Goal: Information Seeking & Learning: Learn about a topic

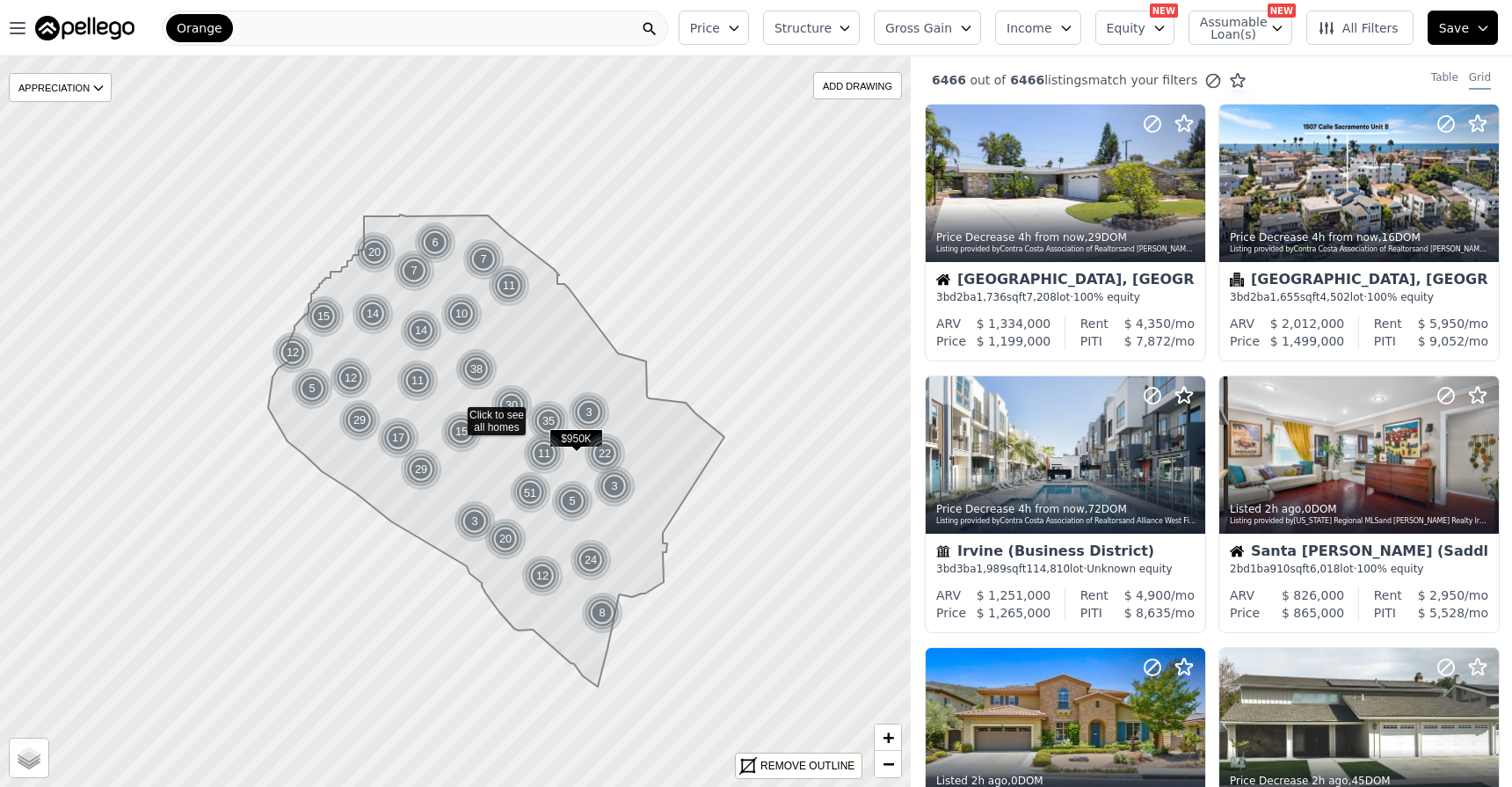
click at [973, 29] on icon "button" at bounding box center [966, 27] width 14 height 14
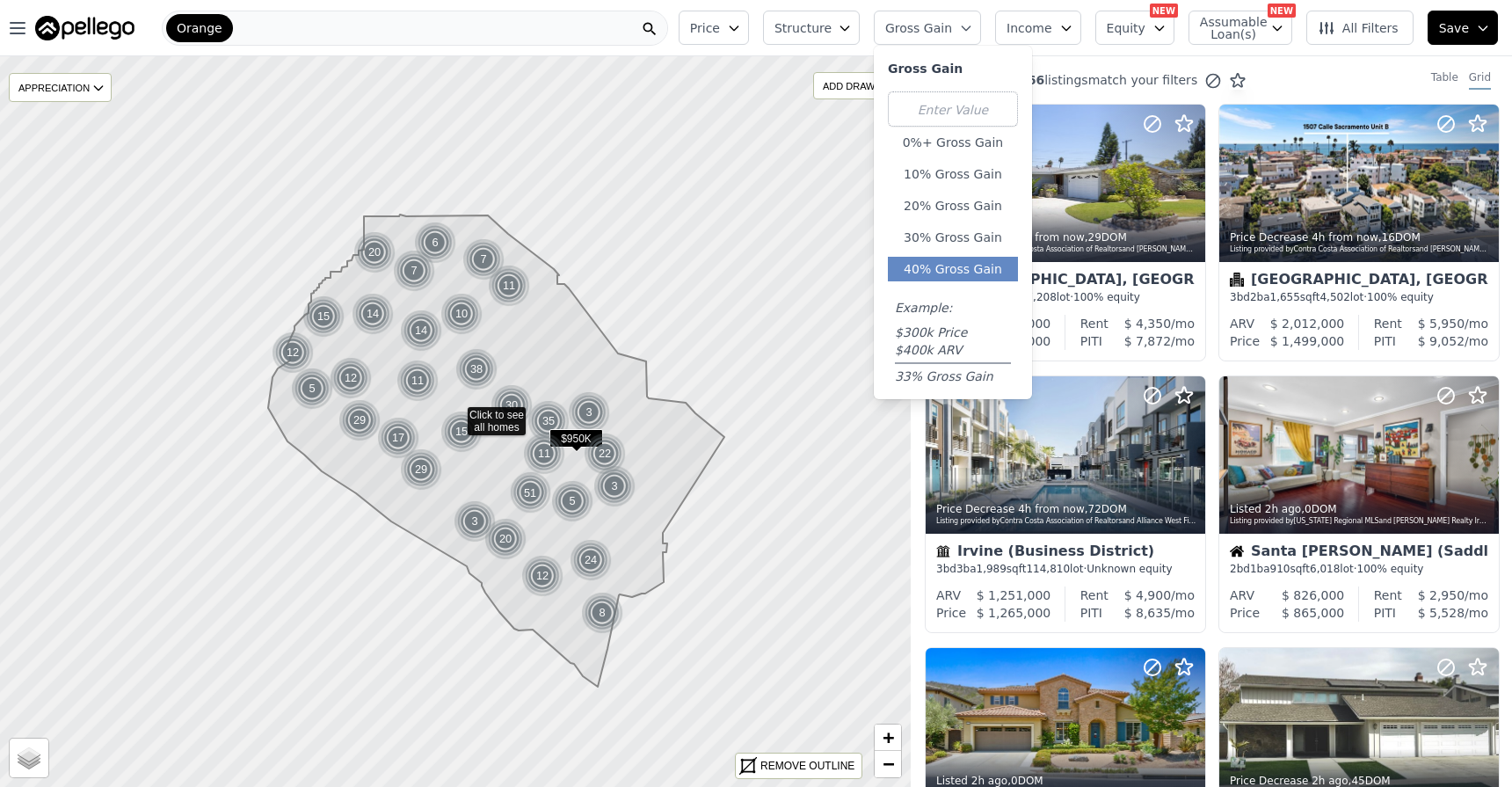
click at [959, 271] on button "40% Gross Gain" at bounding box center [953, 269] width 130 height 24
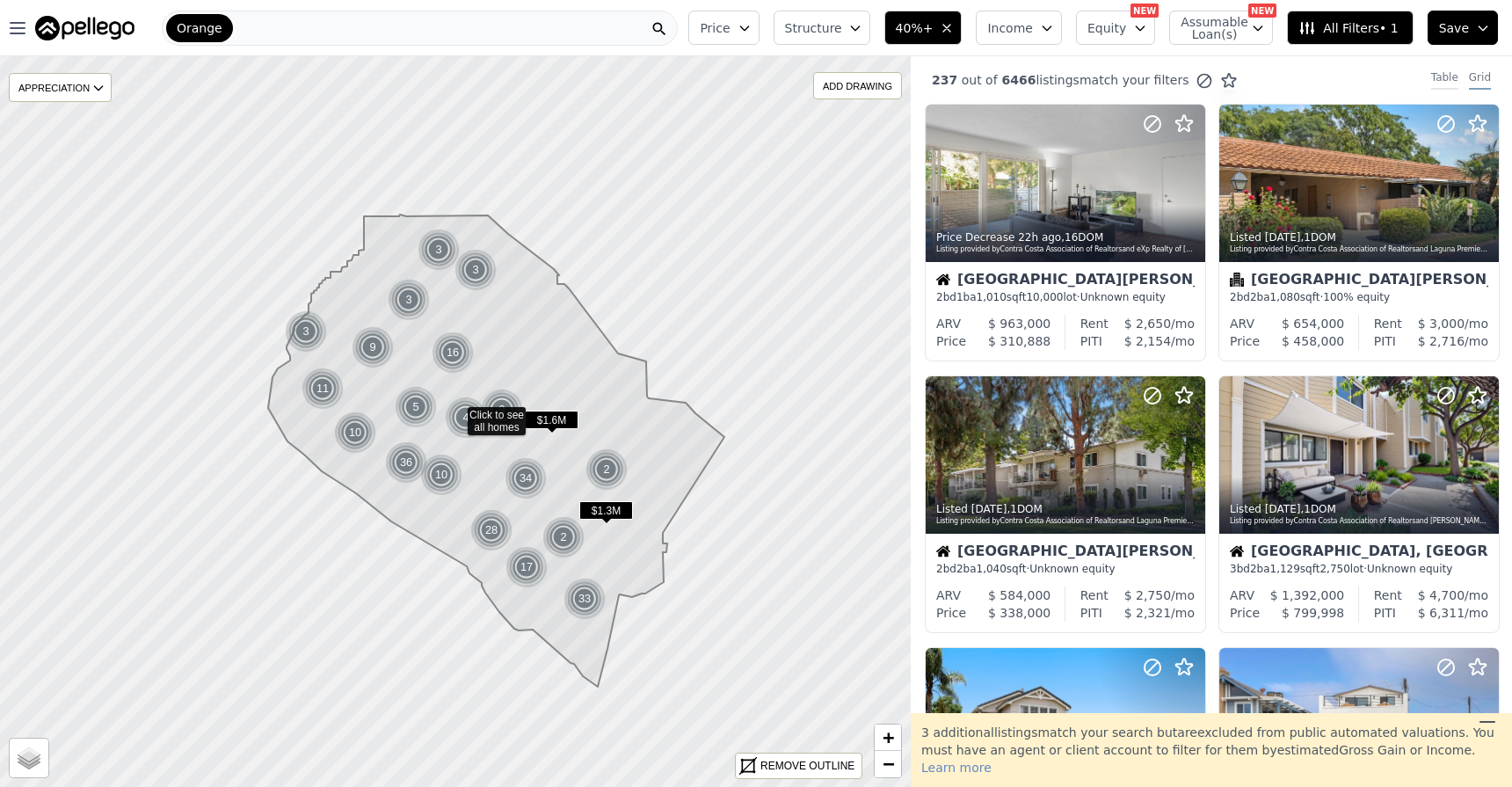
click at [1440, 76] on div "Table" at bounding box center [1443, 80] width 27 height 20
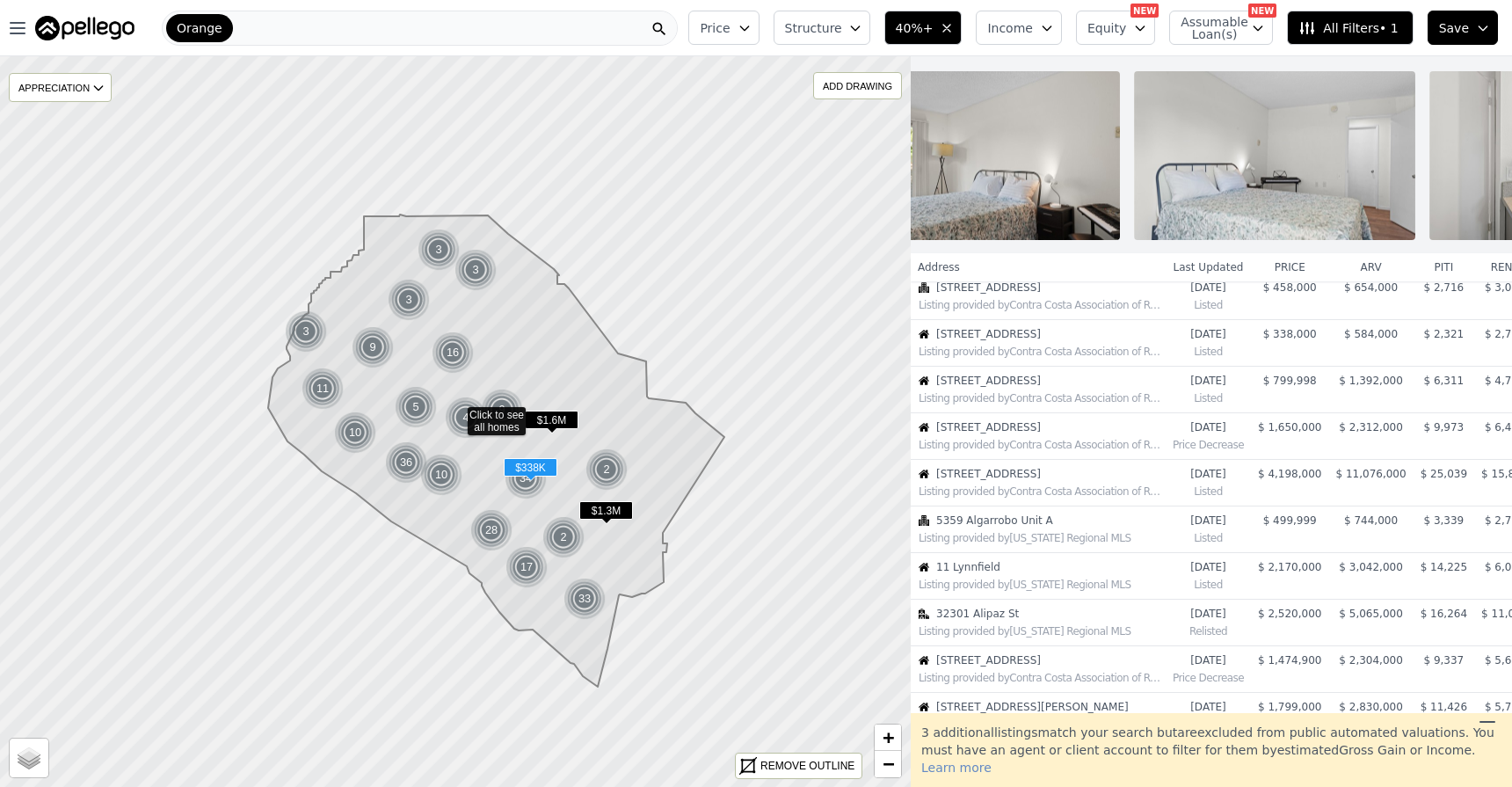
scroll to position [108, 0]
click at [1068, 383] on span "5 Sundance Drive" at bounding box center [1041, 376] width 211 height 14
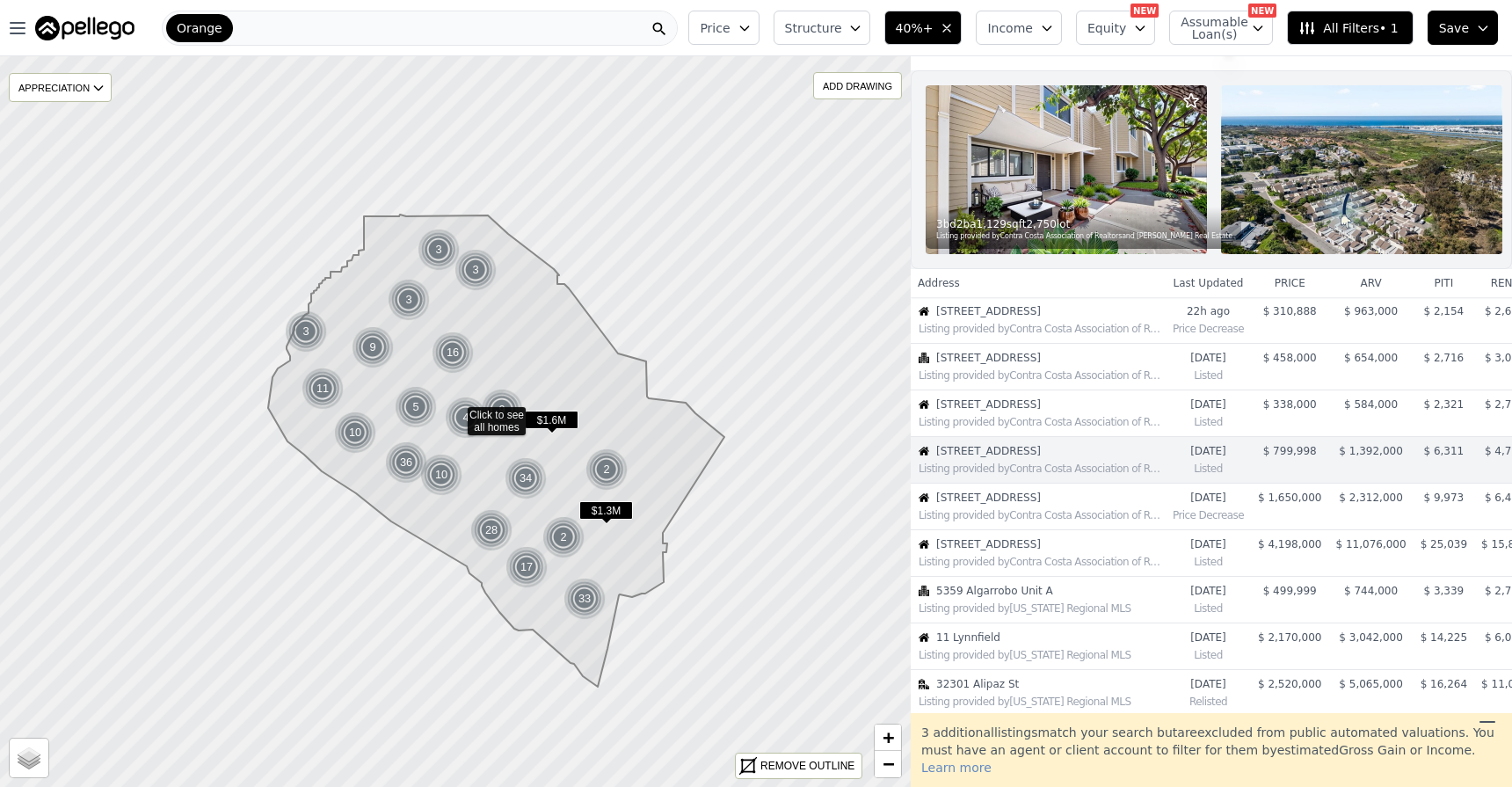
scroll to position [0, 0]
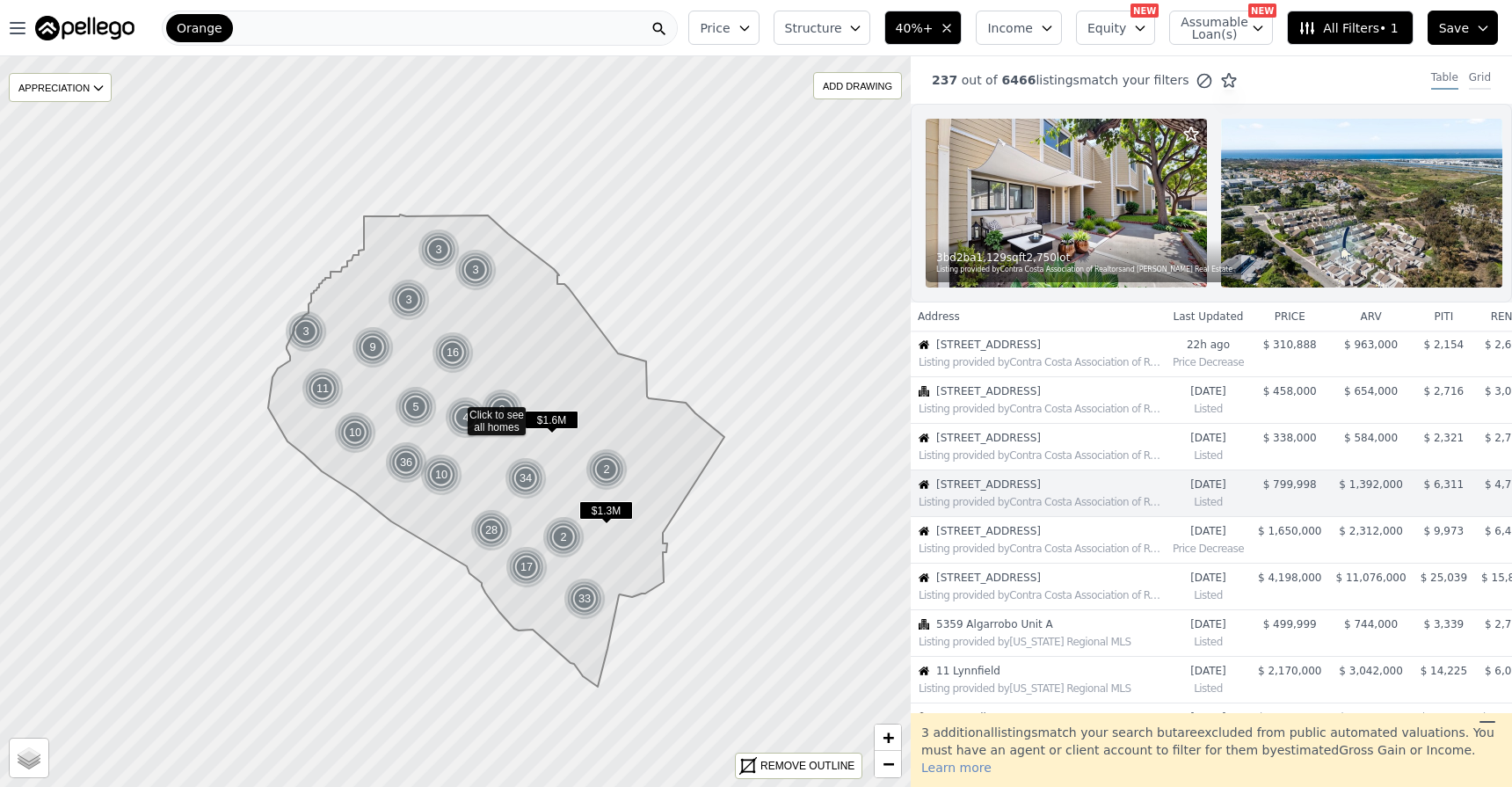
click at [1469, 80] on div "Grid" at bounding box center [1479, 80] width 22 height 20
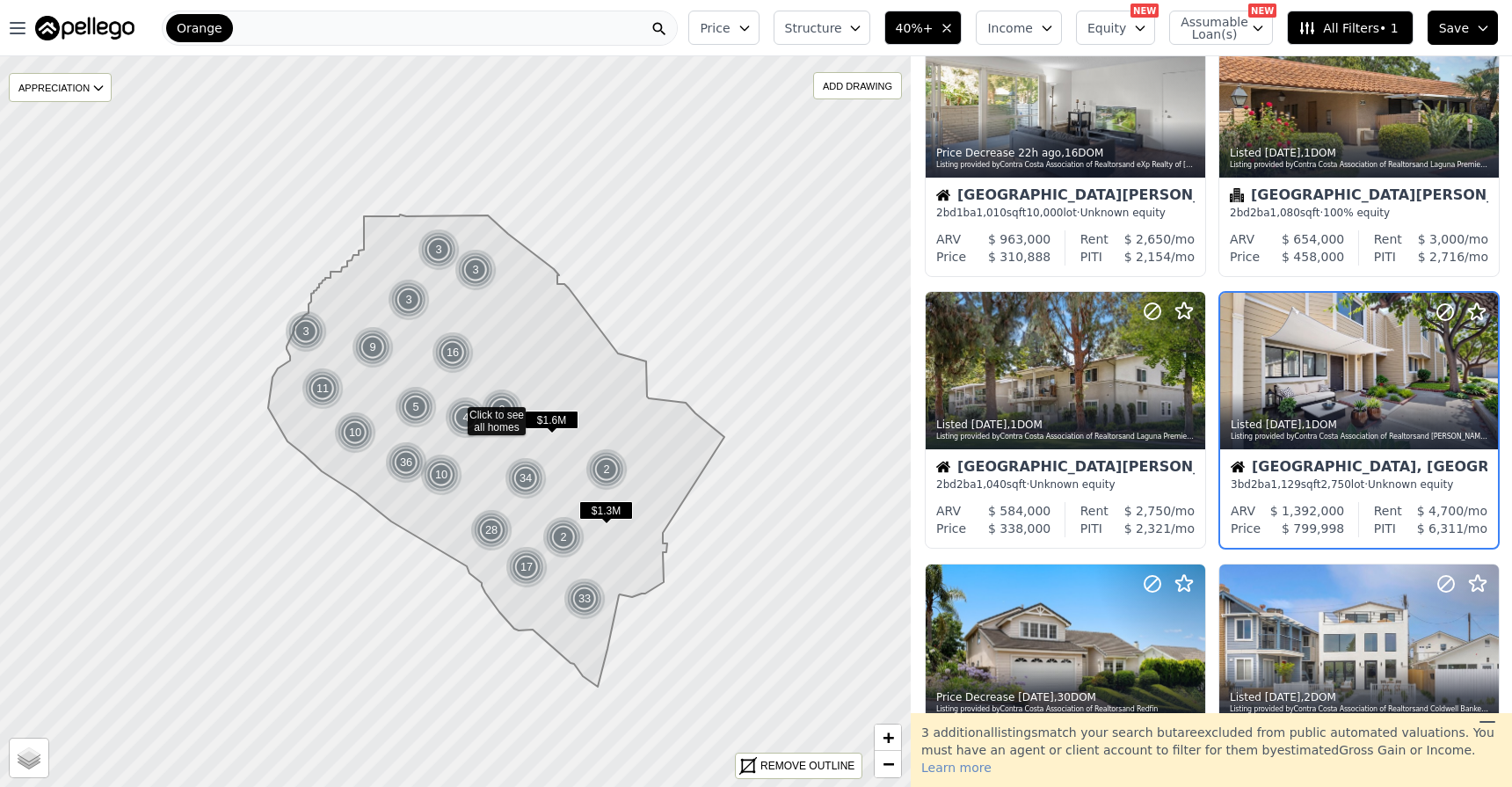
scroll to position [111, 0]
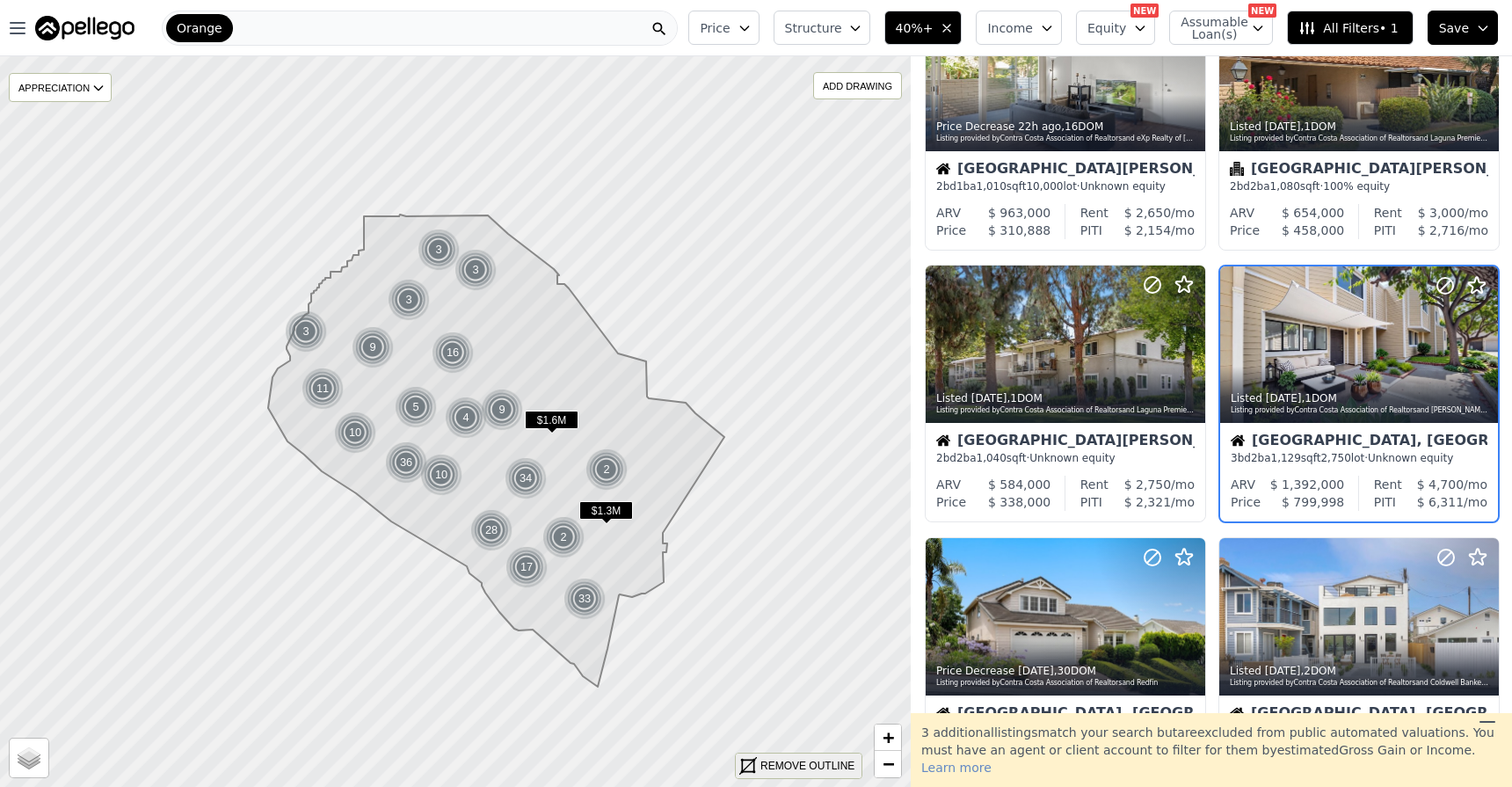
click at [755, 760] on line at bounding box center [747, 765] width 18 height 18
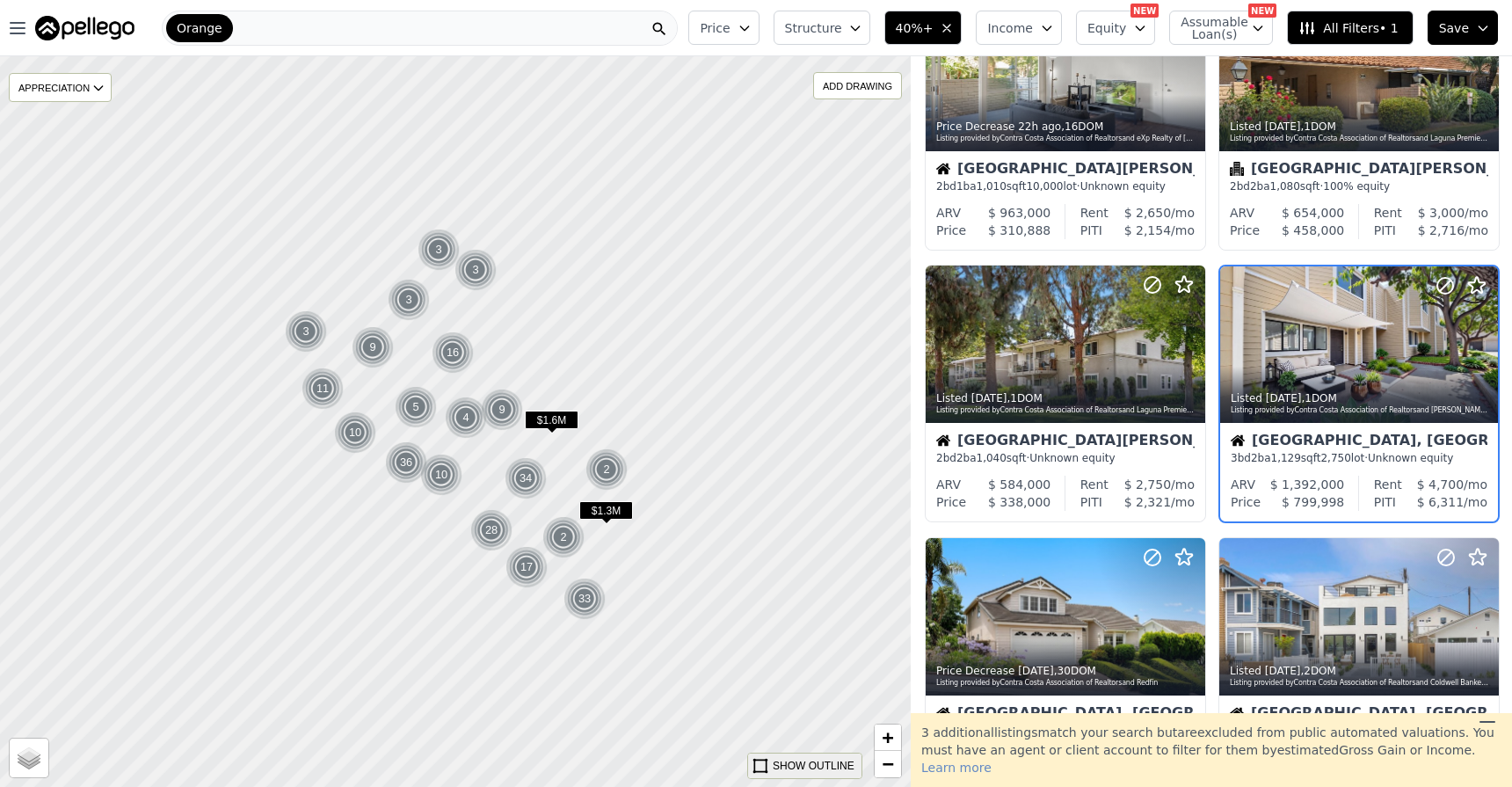
click at [757, 761] on icon at bounding box center [760, 765] width 18 height 18
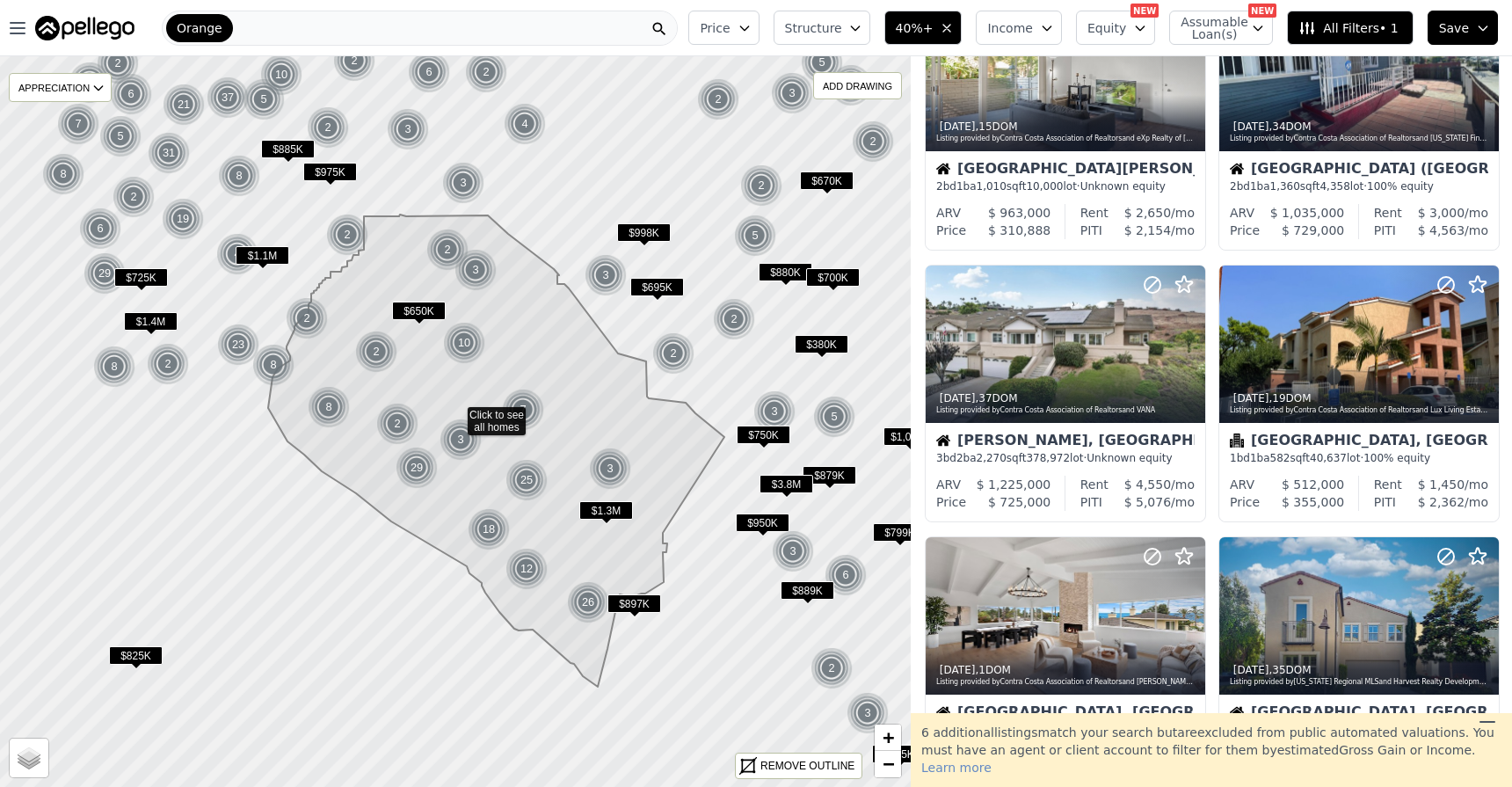
click at [756, 761] on icon at bounding box center [747, 765] width 18 height 18
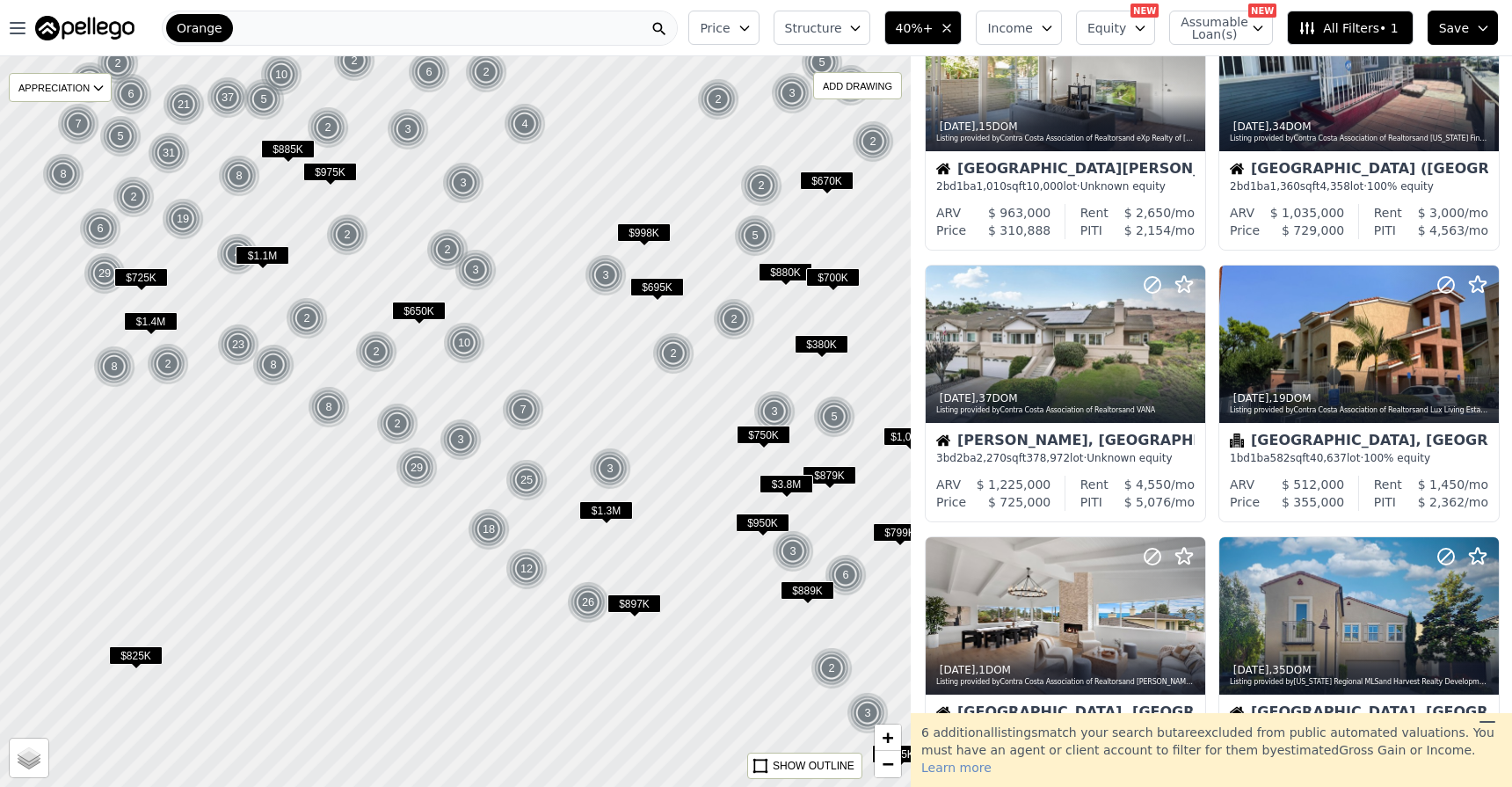
click at [757, 761] on icon at bounding box center [760, 765] width 18 height 18
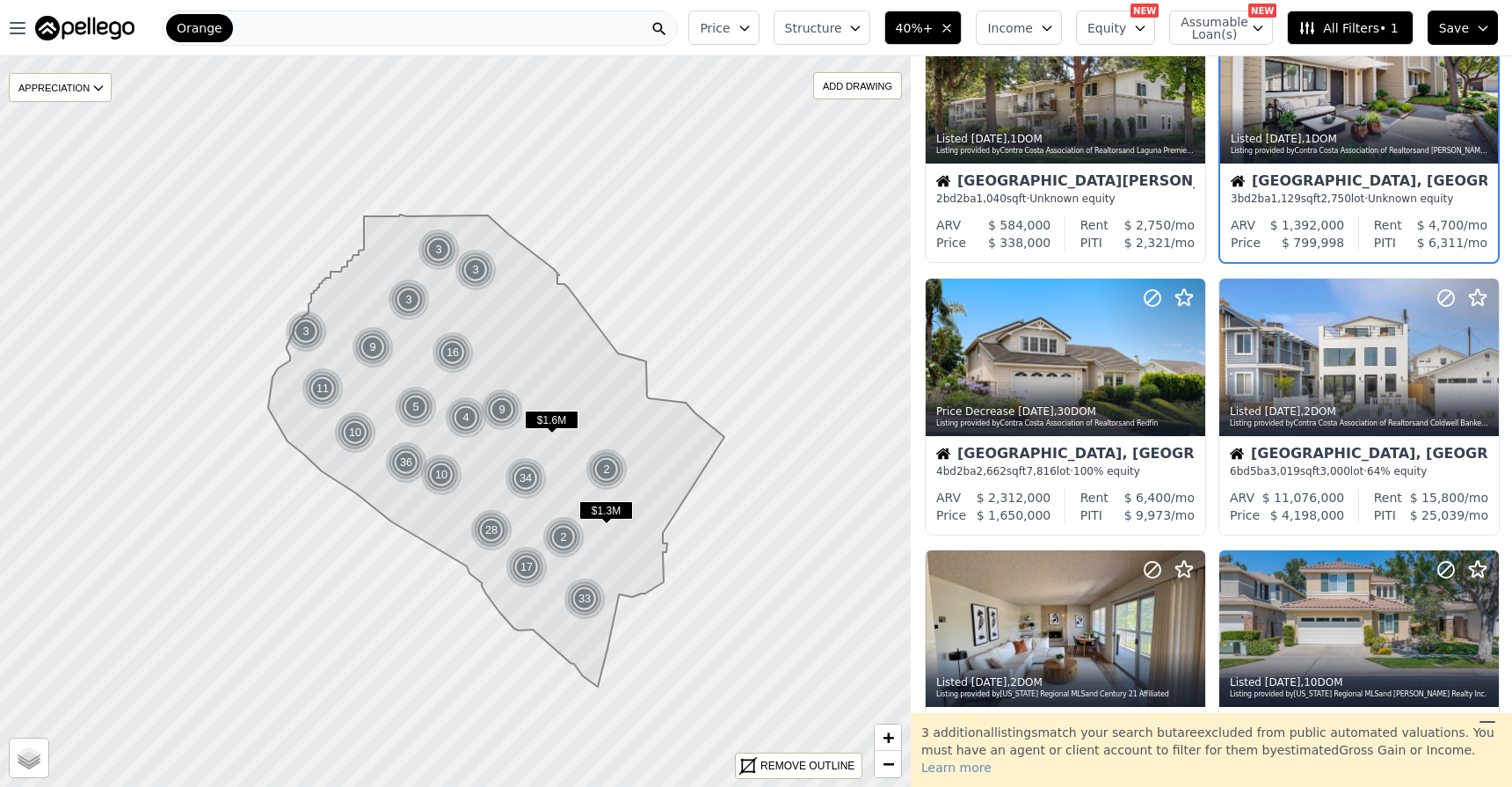
scroll to position [381, 0]
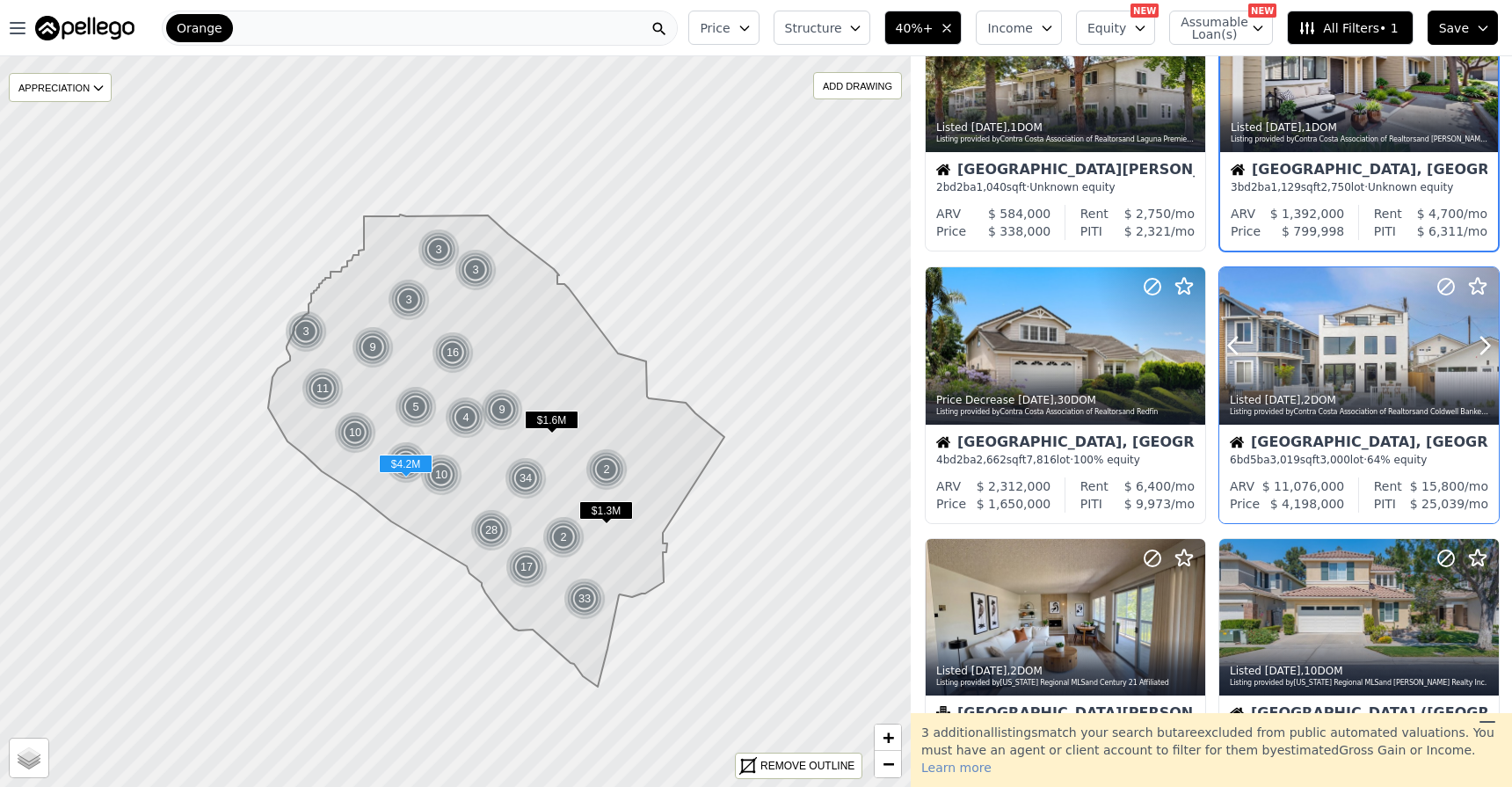
click at [1359, 347] on div at bounding box center [1359, 347] width 280 height 158
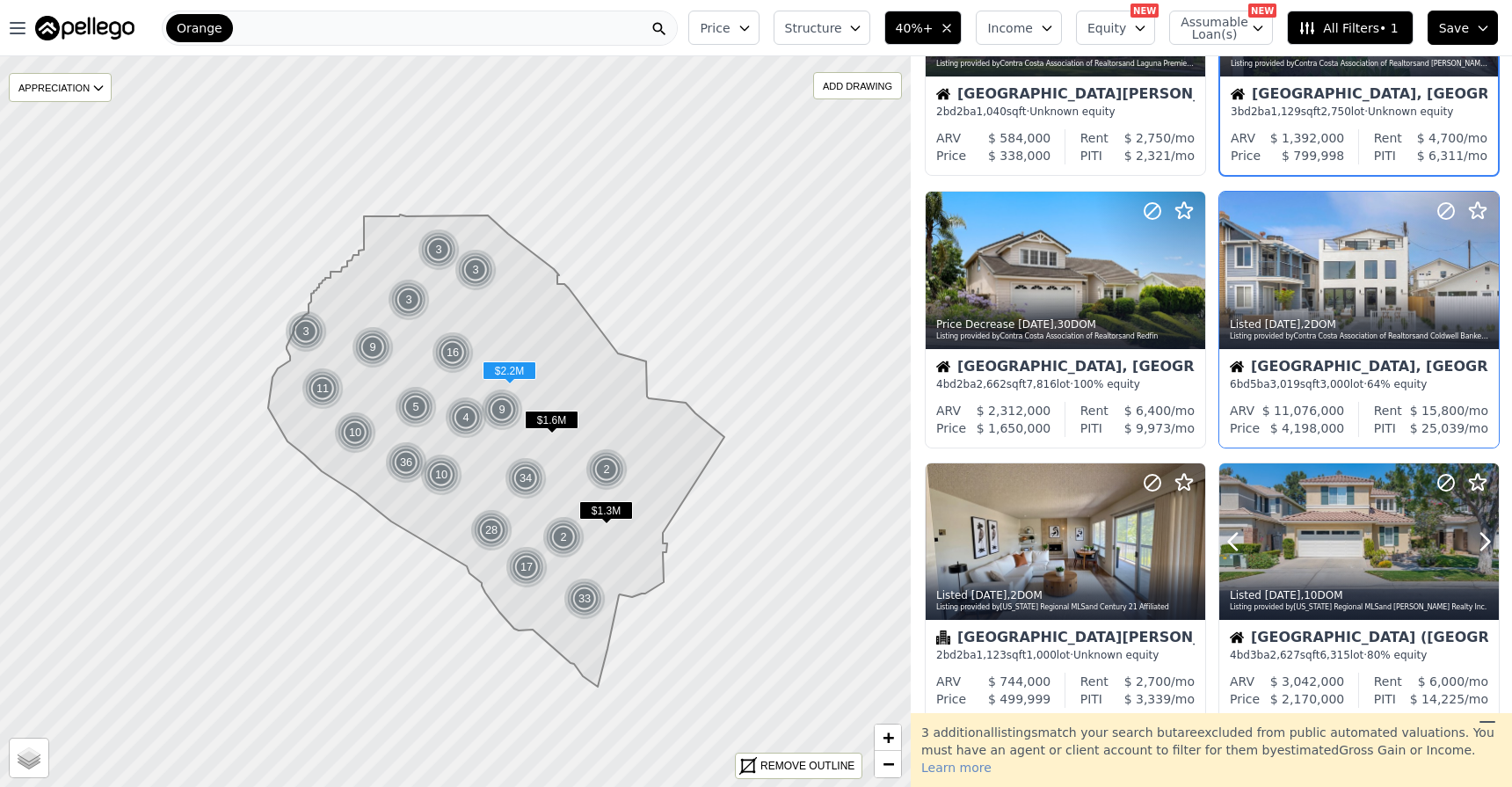
scroll to position [0, 0]
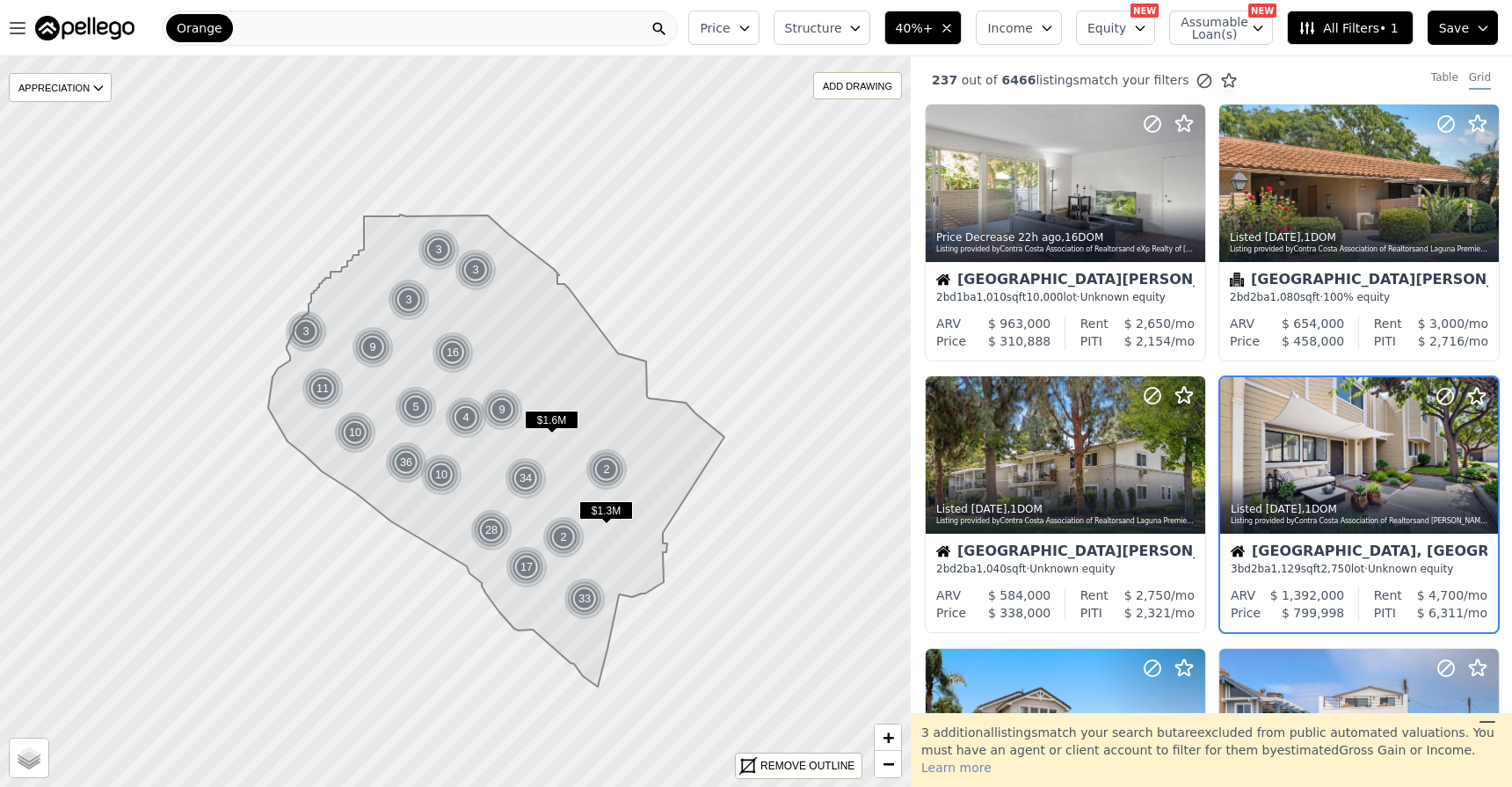
click at [1032, 35] on span "Income" at bounding box center [1010, 28] width 46 height 18
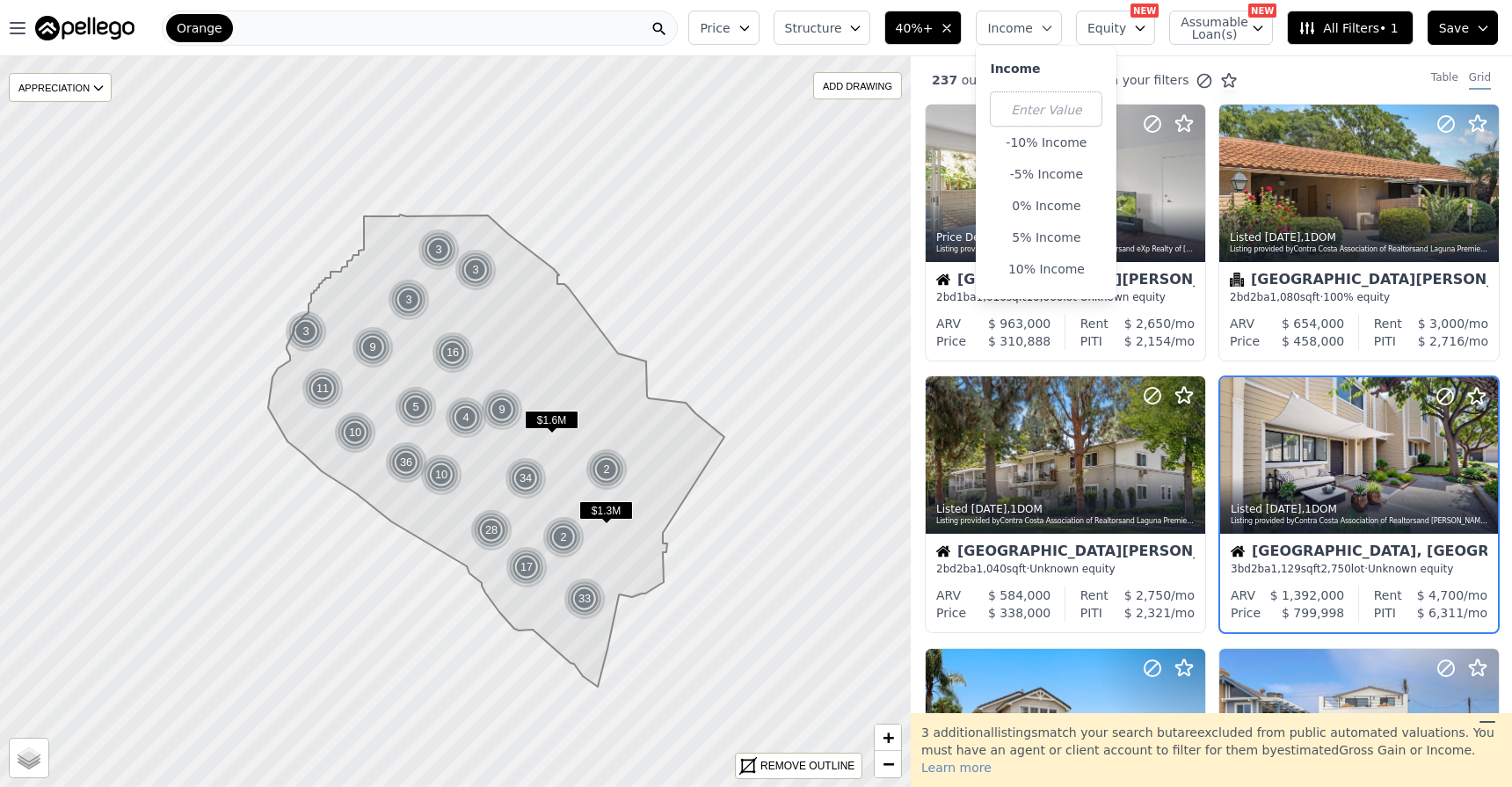
click at [1125, 31] on span "Equity" at bounding box center [1106, 28] width 38 height 18
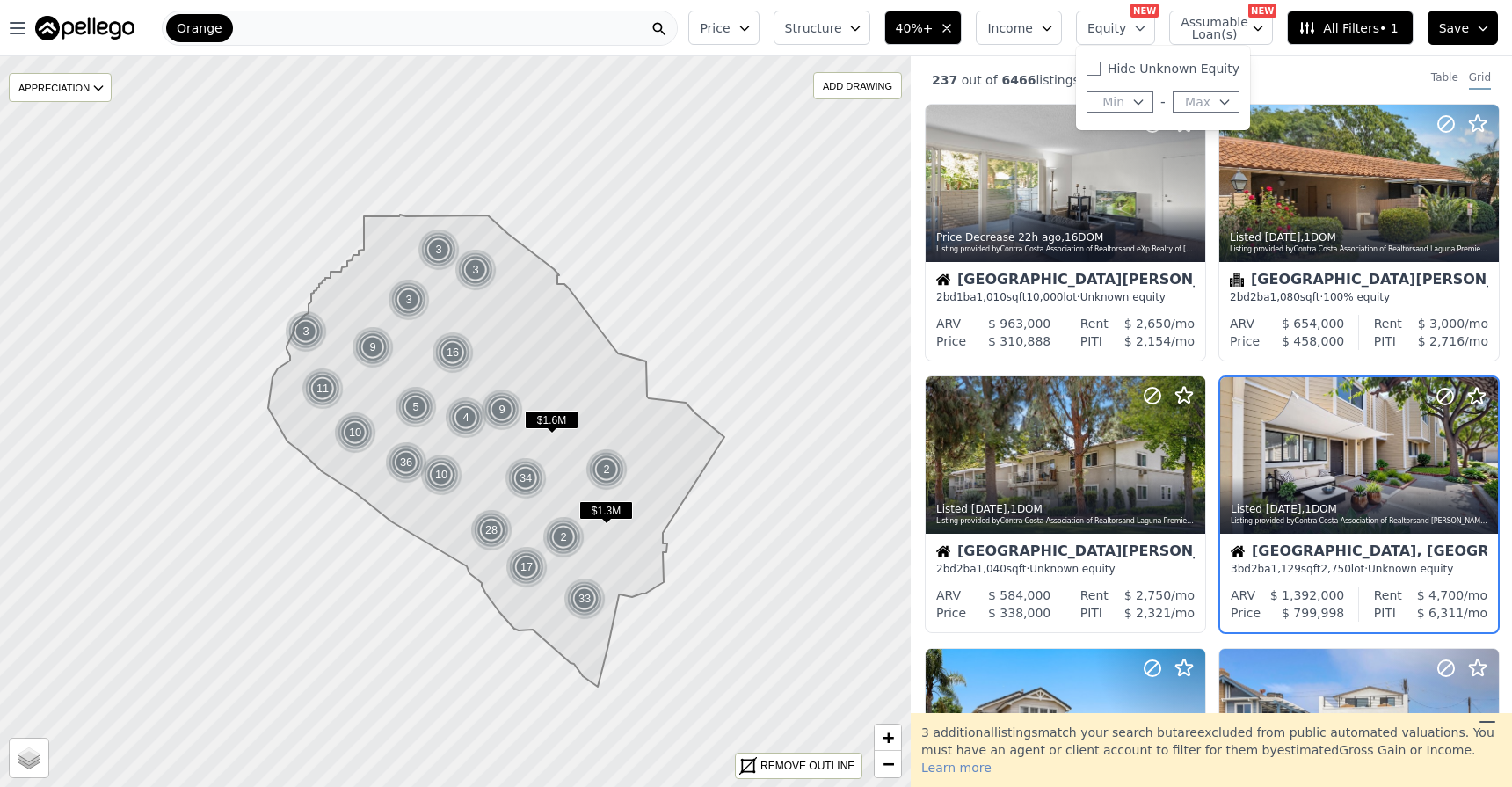
click at [863, 26] on icon "button" at bounding box center [855, 27] width 14 height 14
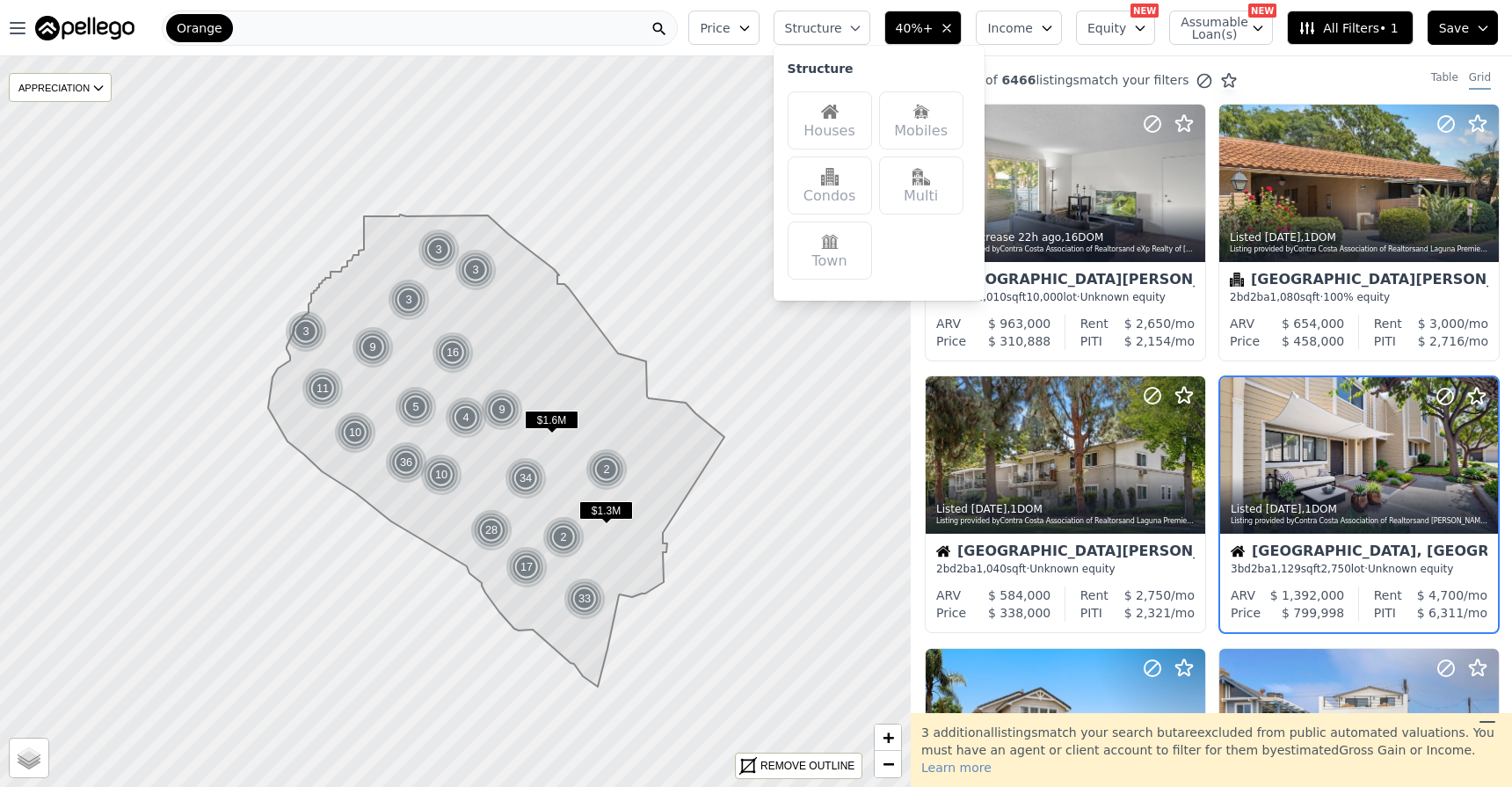
click at [838, 117] on img at bounding box center [830, 112] width 18 height 18
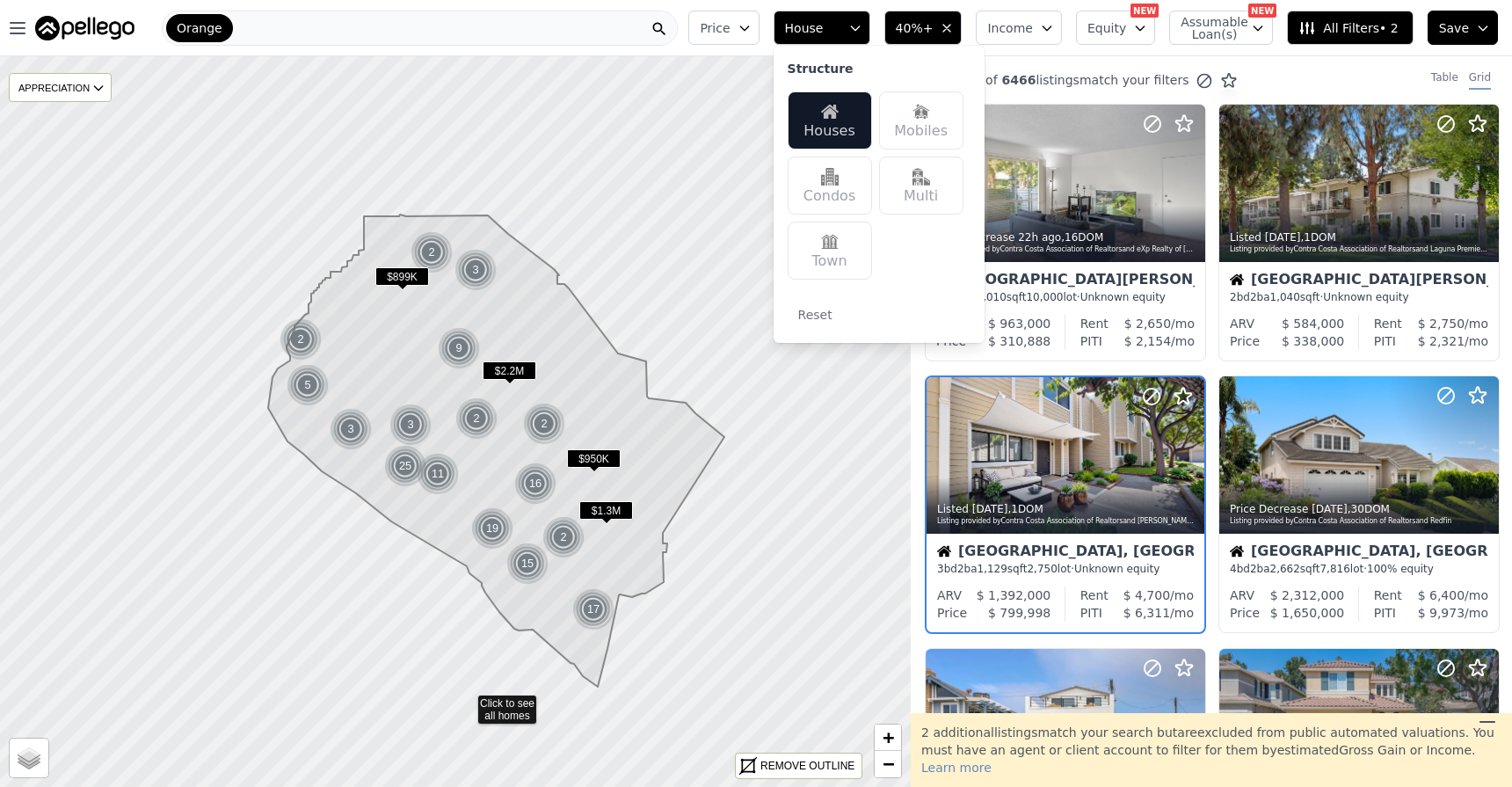
click at [466, 702] on icon at bounding box center [454, 421] width 1097 height 882
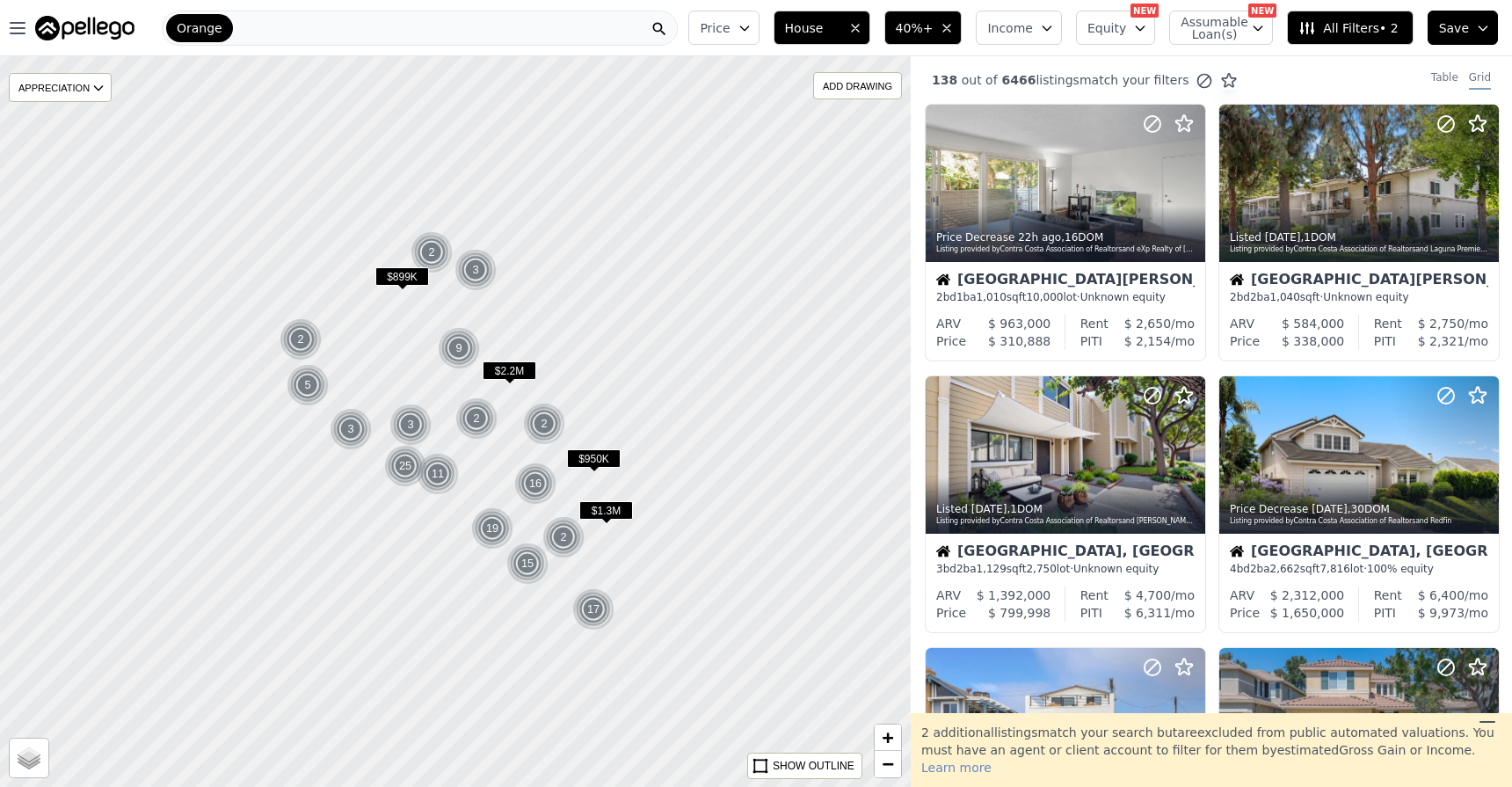
click at [758, 31] on button "Price" at bounding box center [723, 27] width 70 height 35
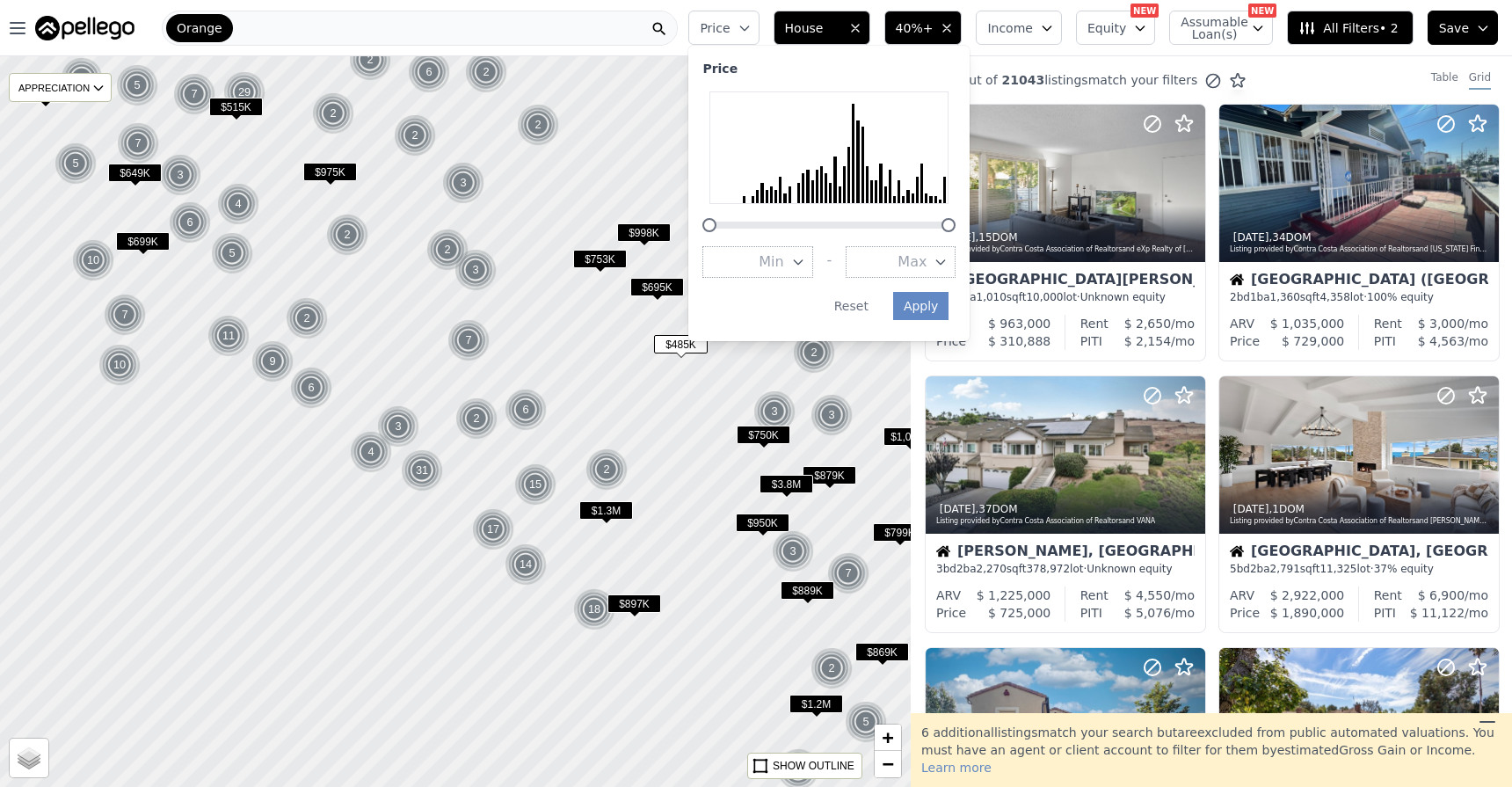
click at [908, 260] on button "Max" at bounding box center [900, 262] width 110 height 32
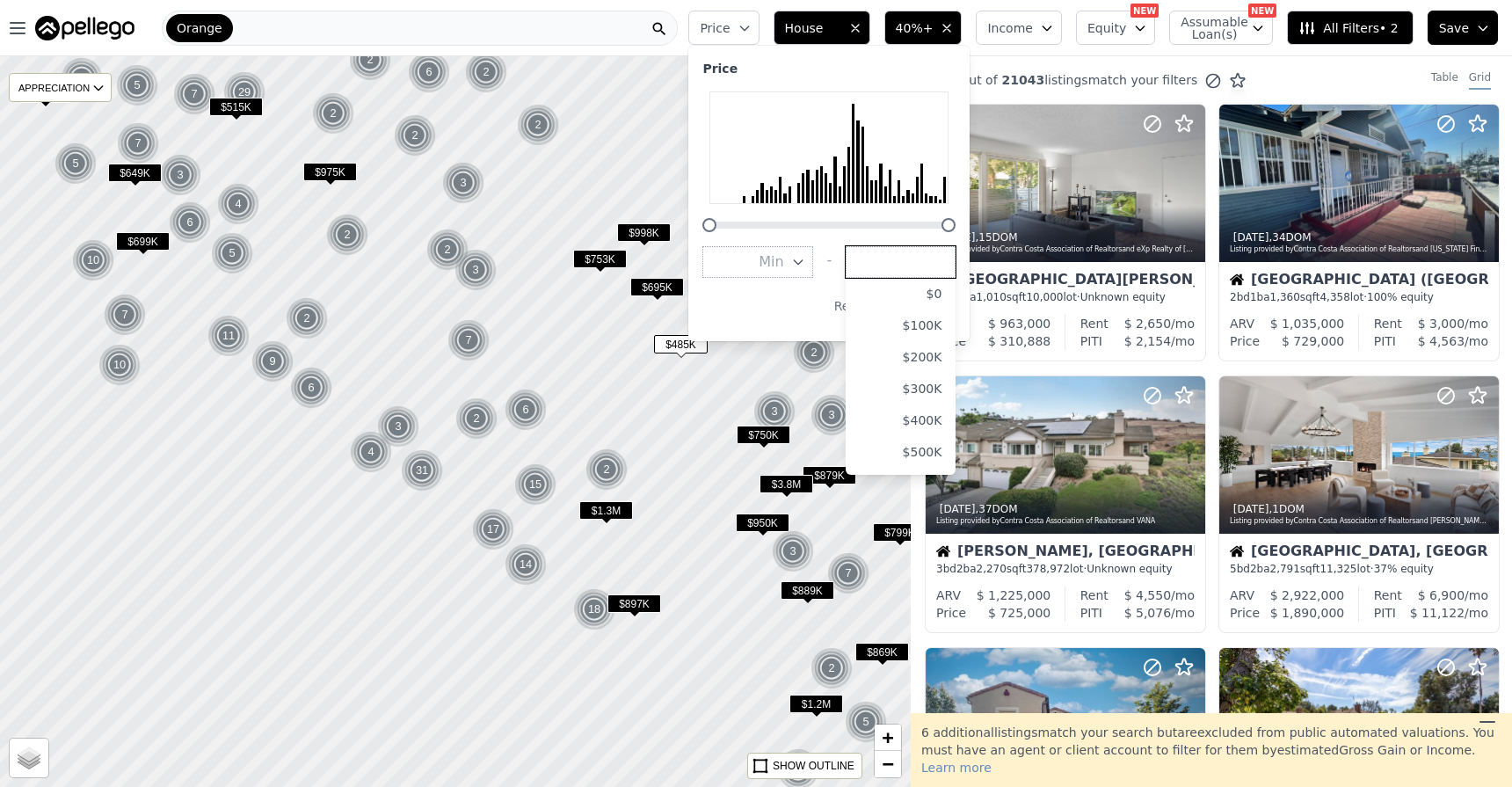
click at [908, 260] on input "number" at bounding box center [900, 262] width 110 height 32
click at [928, 413] on button "$3.0M" at bounding box center [900, 408] width 110 height 32
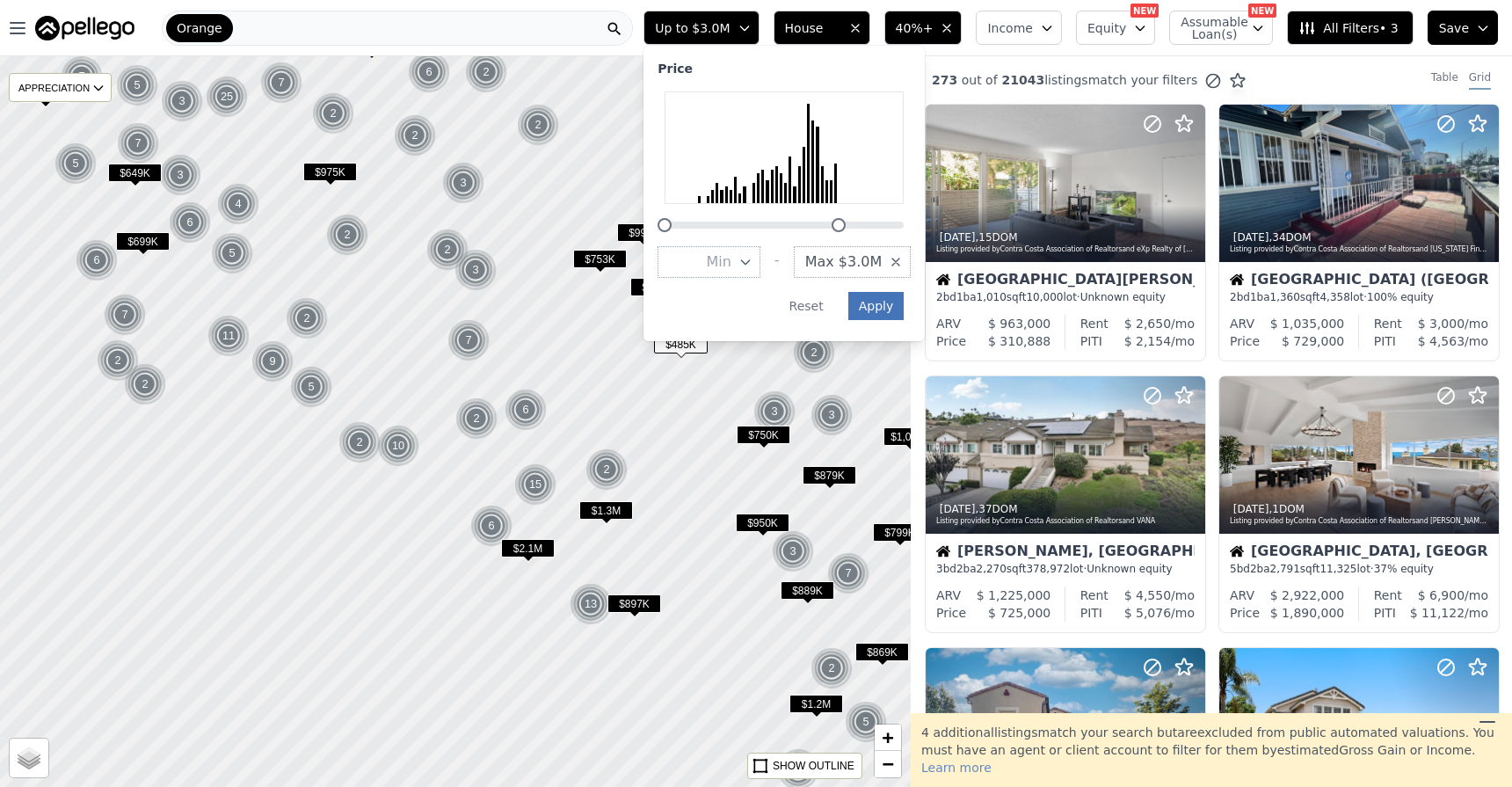
click at [891, 304] on button "Apply" at bounding box center [877, 306] width 56 height 28
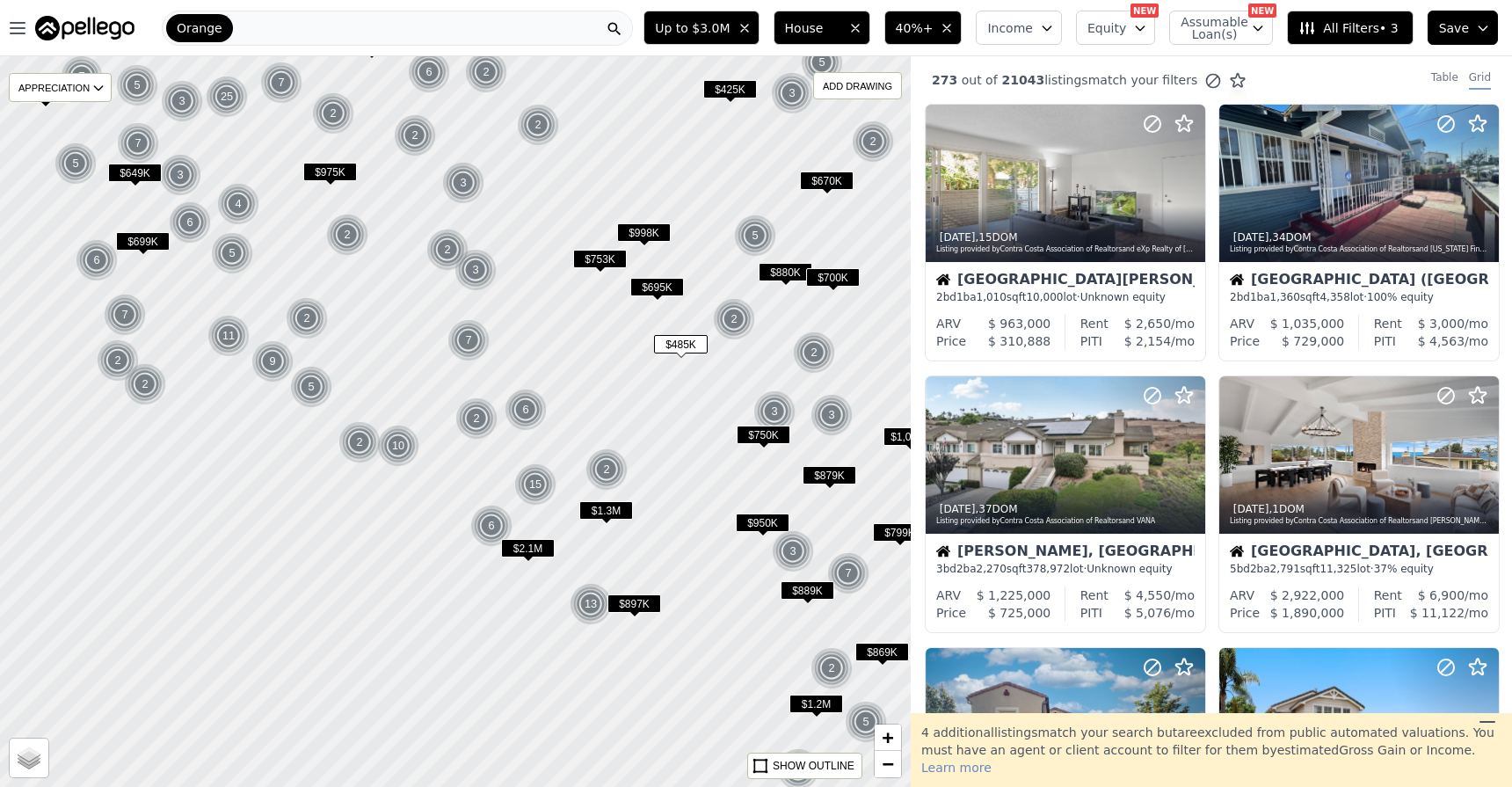
click at [587, 39] on div "Orange" at bounding box center [397, 27] width 471 height 35
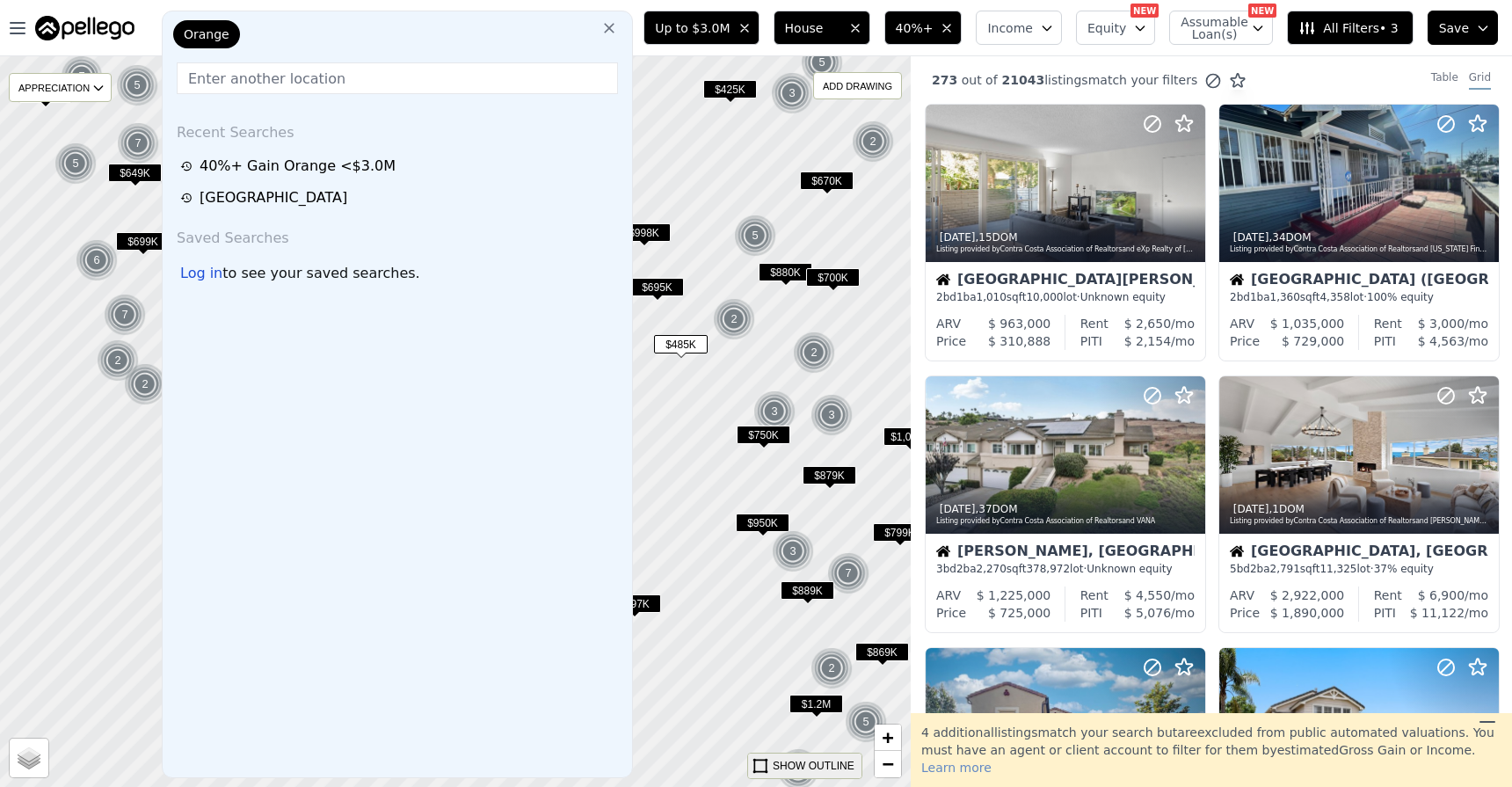
click at [807, 770] on div "SHOW OUTLINE" at bounding box center [813, 765] width 82 height 16
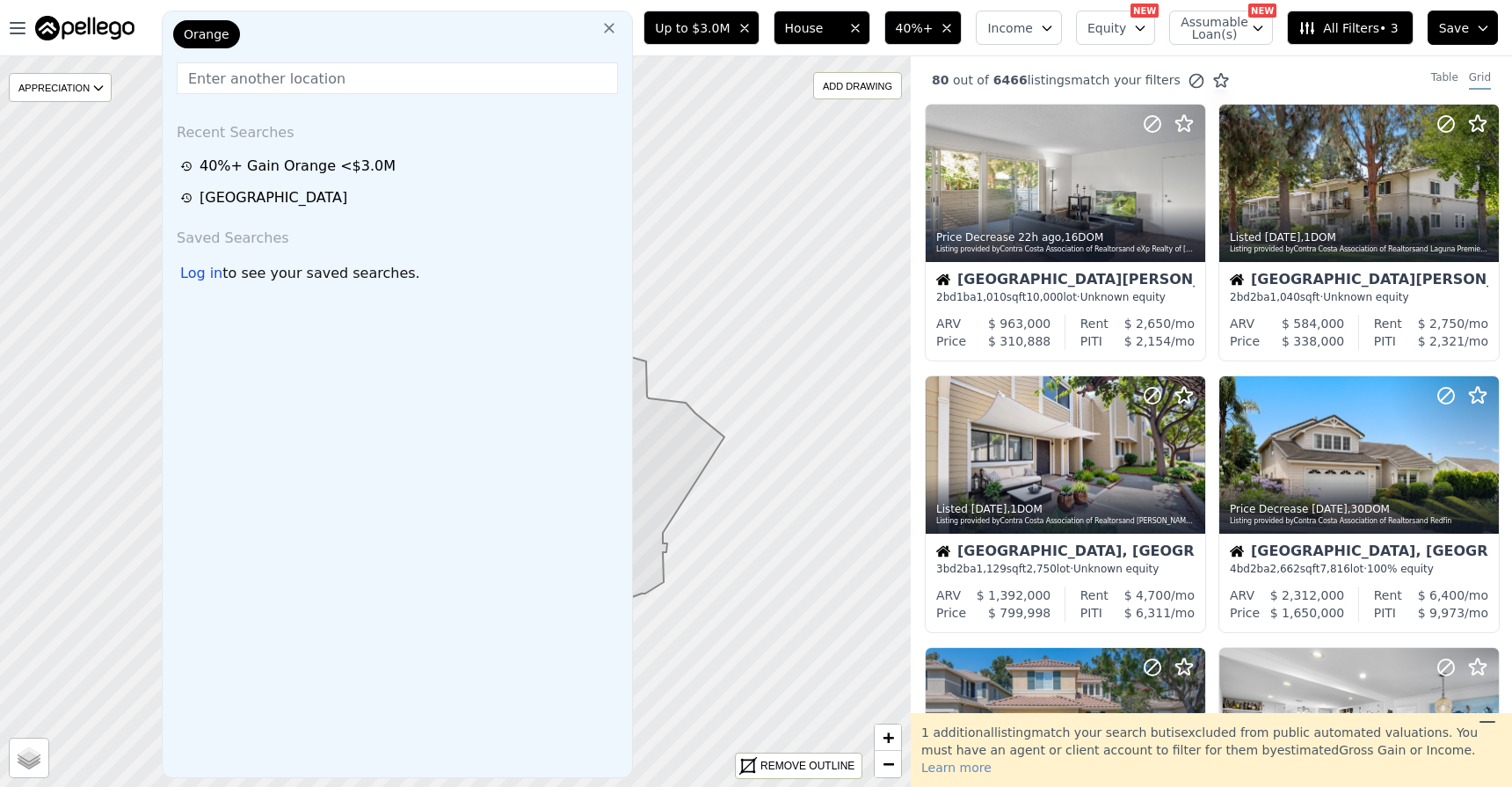
click at [614, 26] on icon at bounding box center [609, 28] width 18 height 18
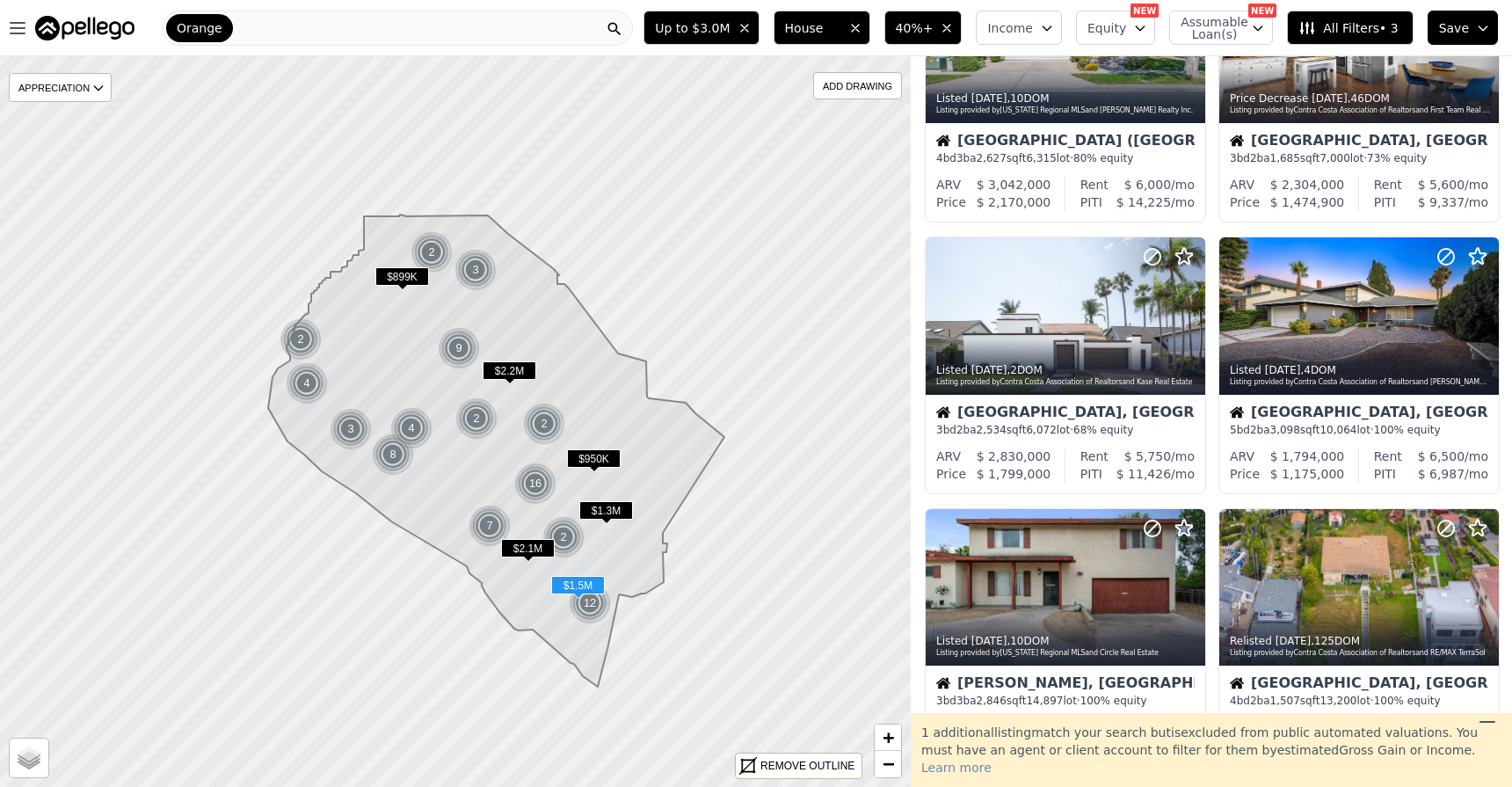
scroll to position [686, 0]
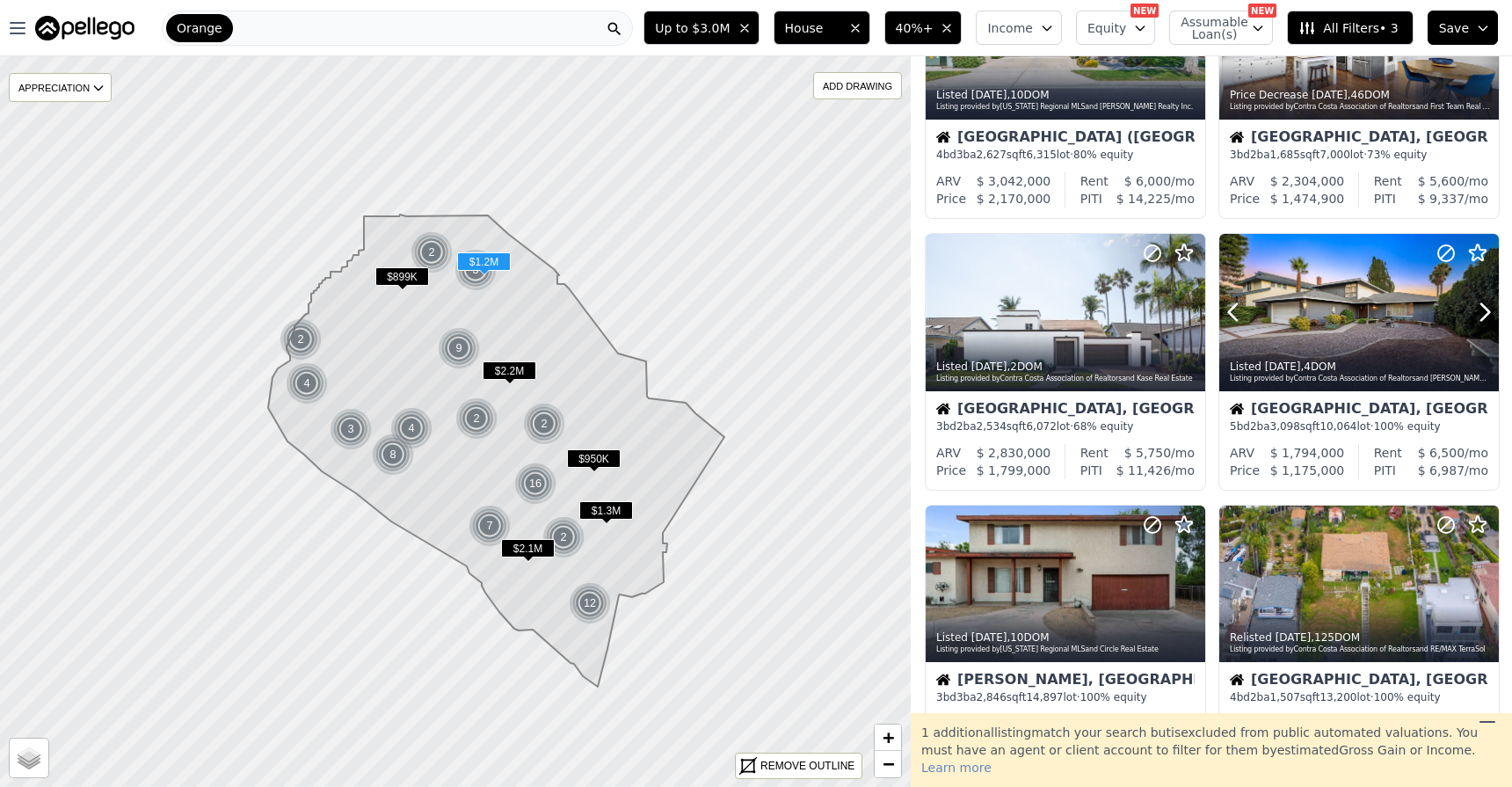
click at [1343, 321] on div at bounding box center [1359, 313] width 280 height 158
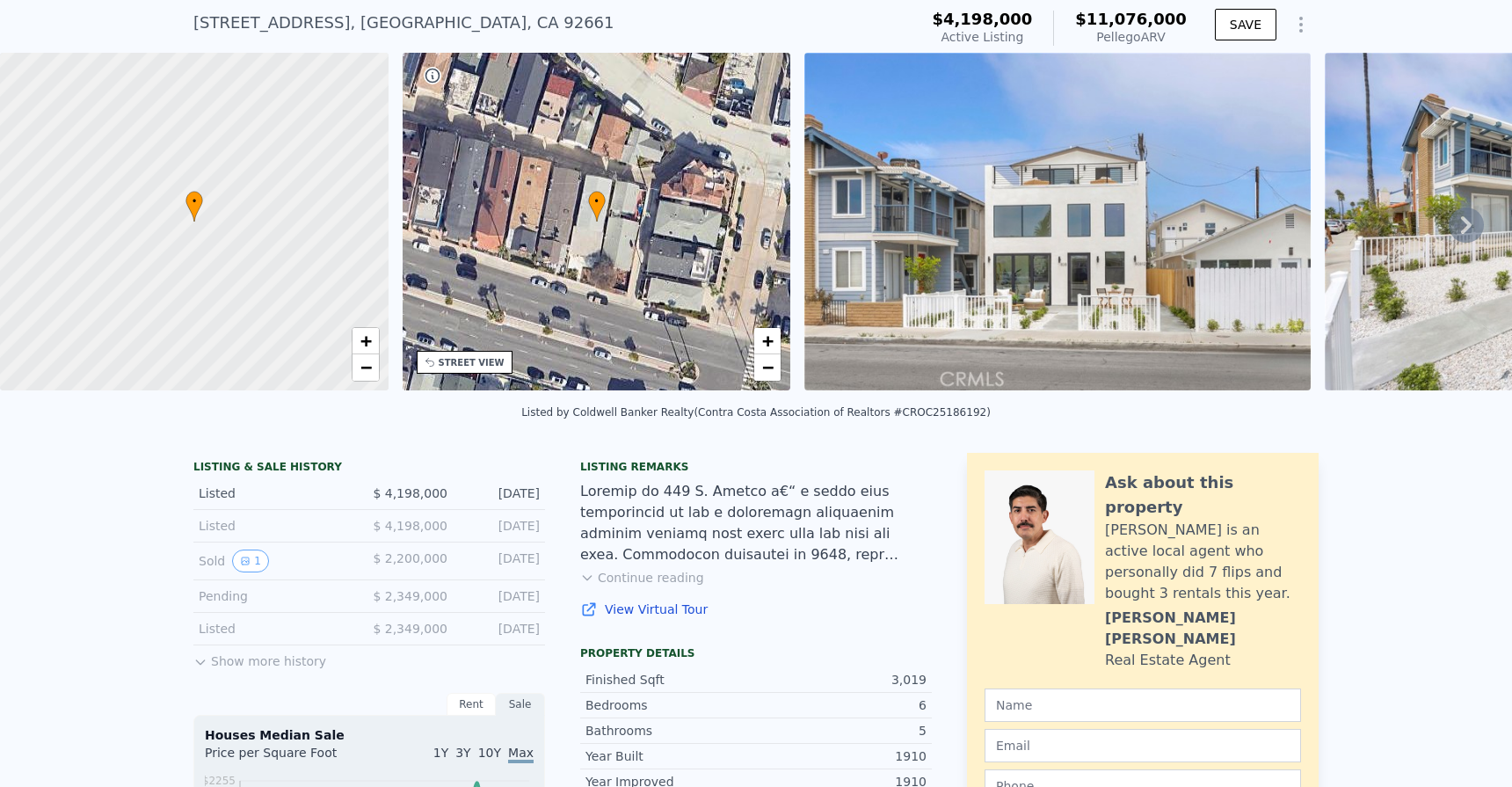
scroll to position [35, 0]
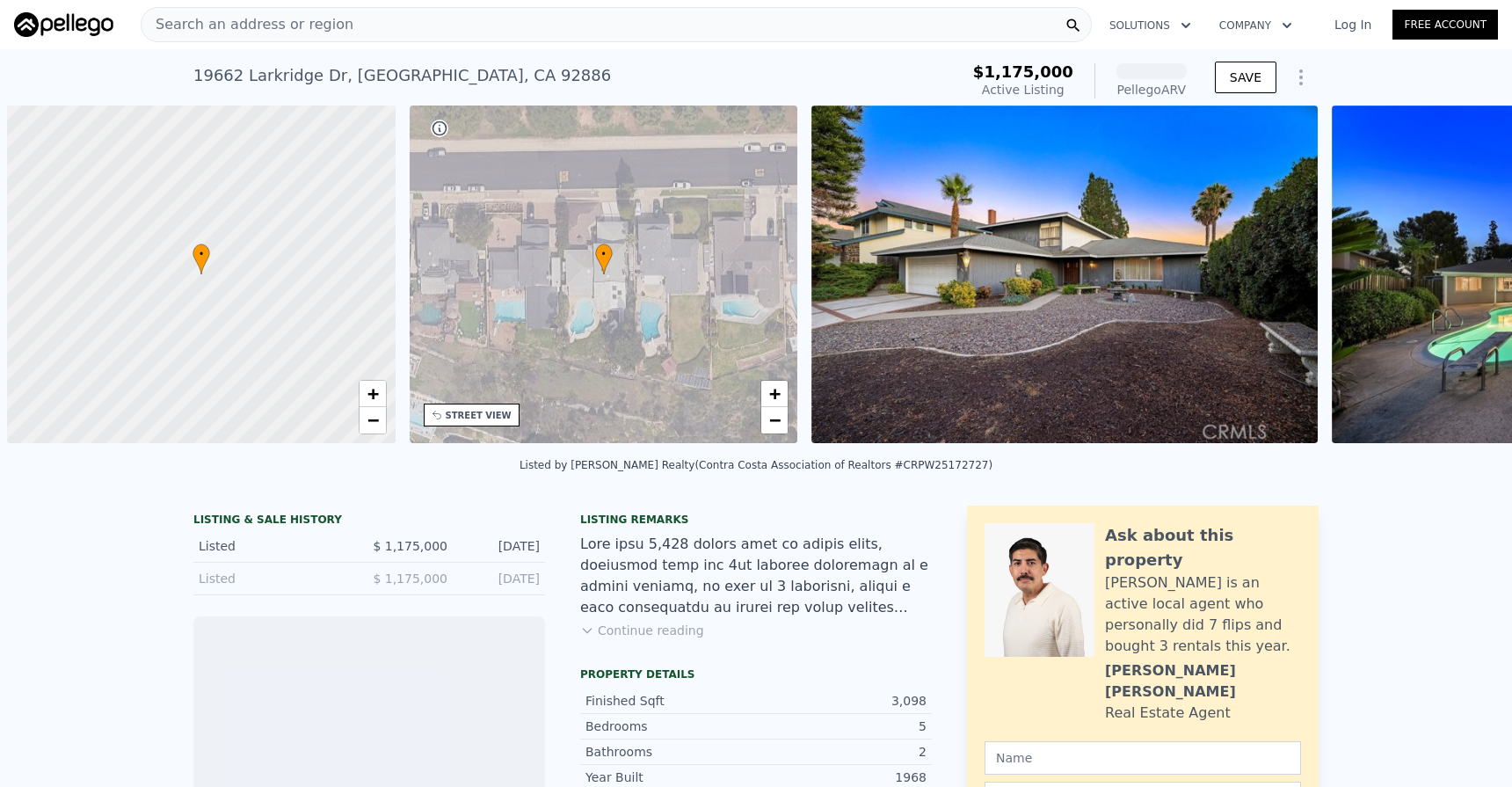
scroll to position [0, 7]
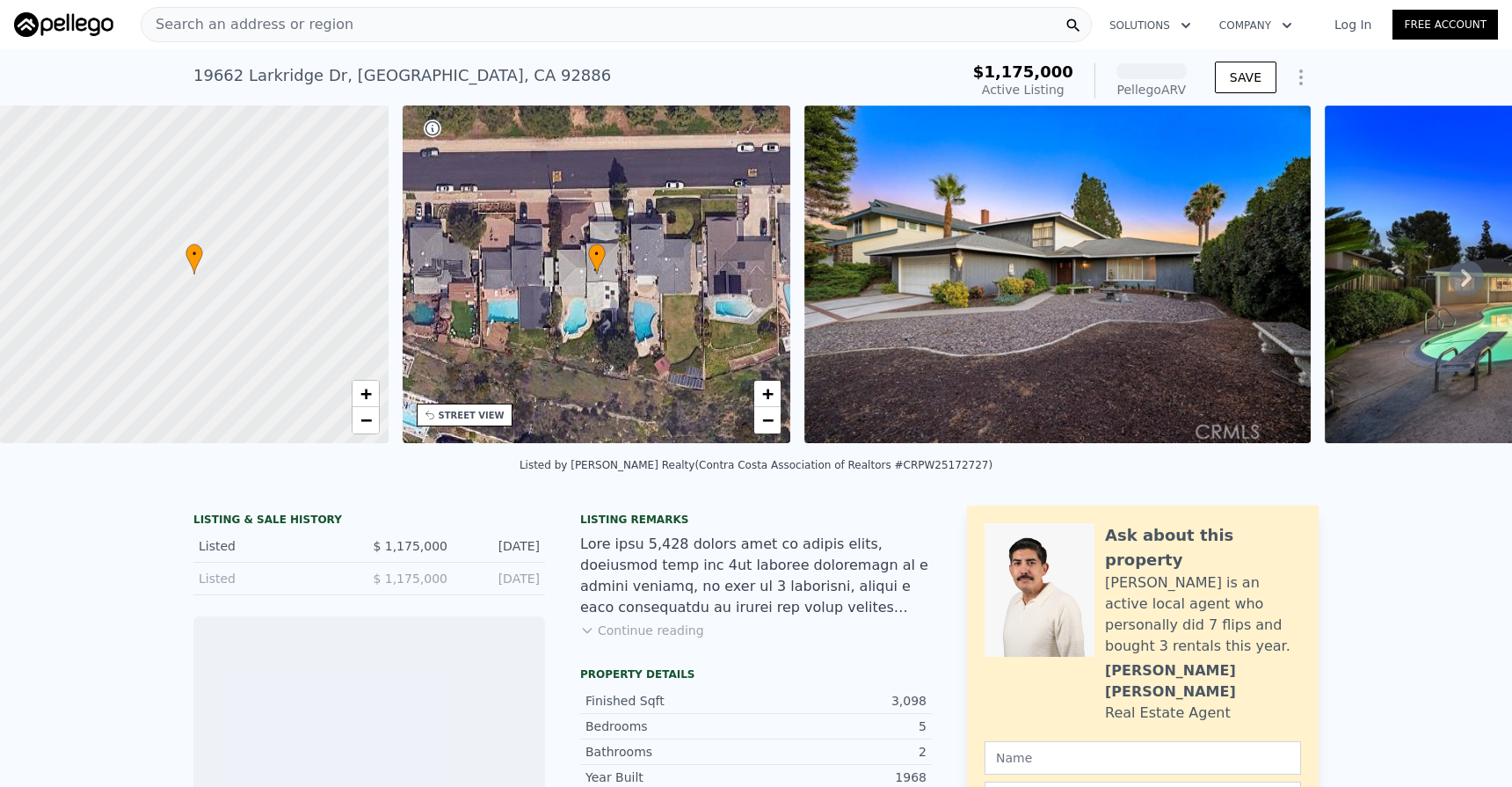
click at [1099, 336] on img at bounding box center [1057, 274] width 506 height 338
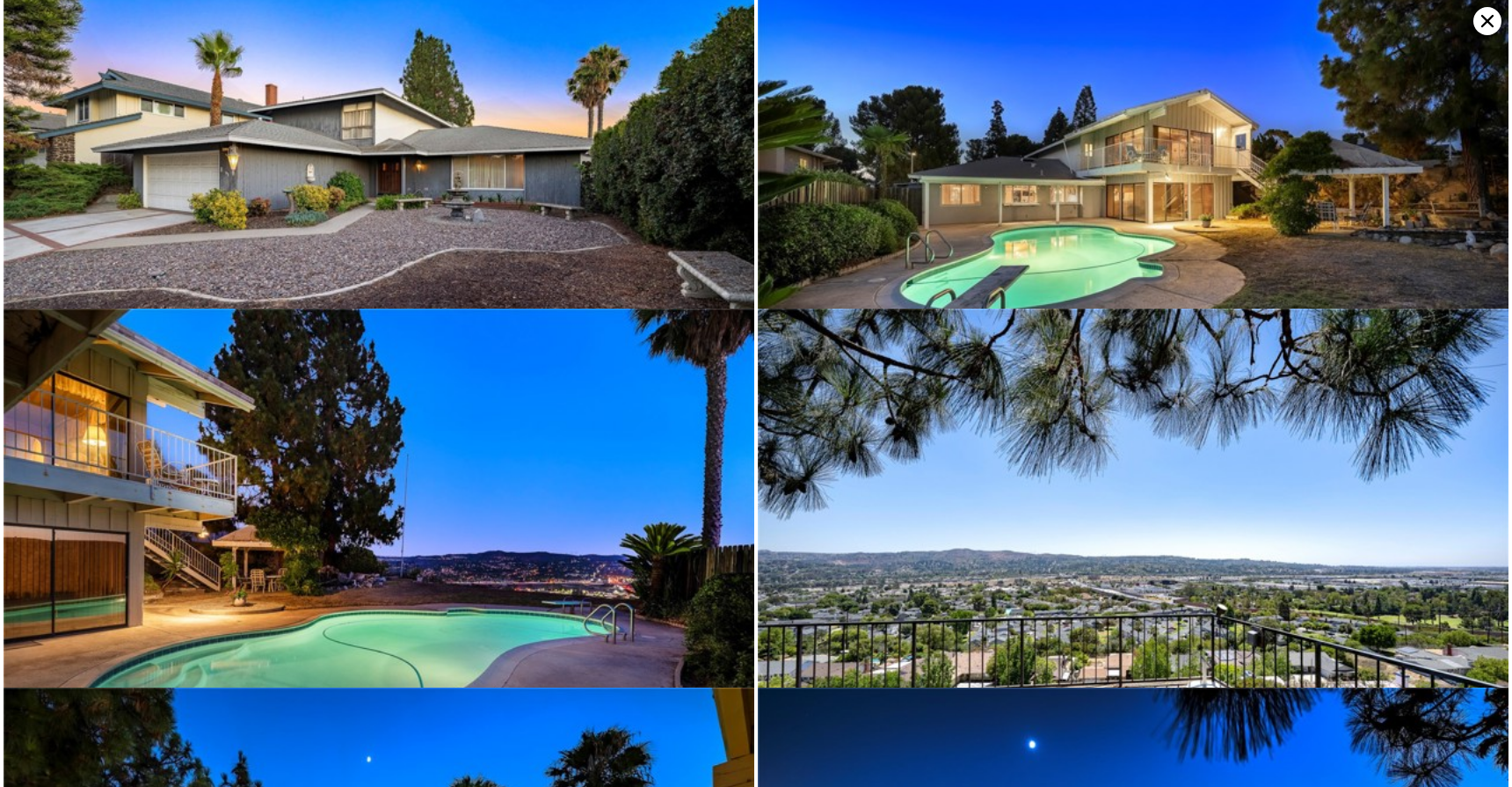
scroll to position [0, 0]
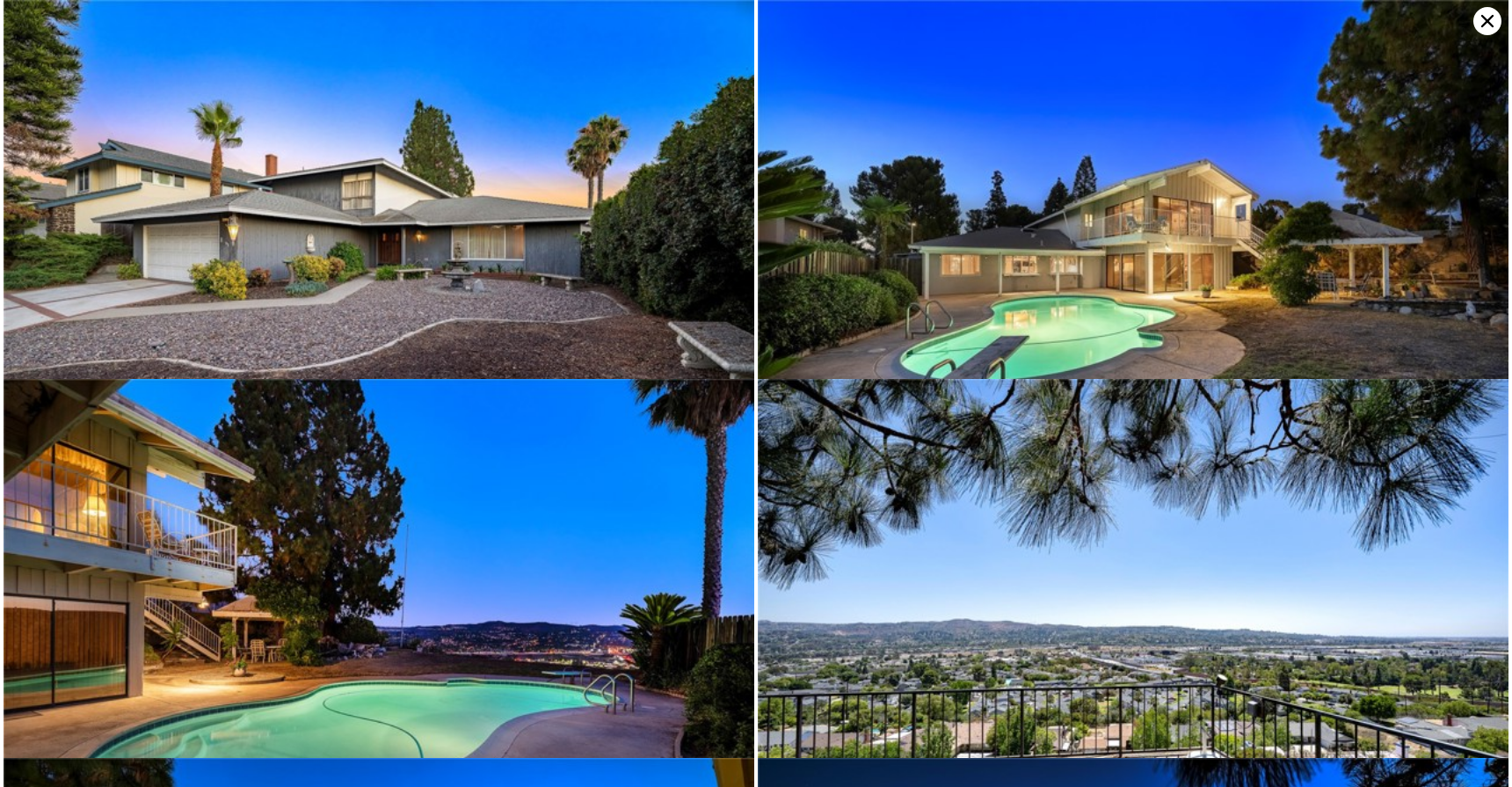
click at [1489, 13] on icon at bounding box center [1487, 21] width 28 height 28
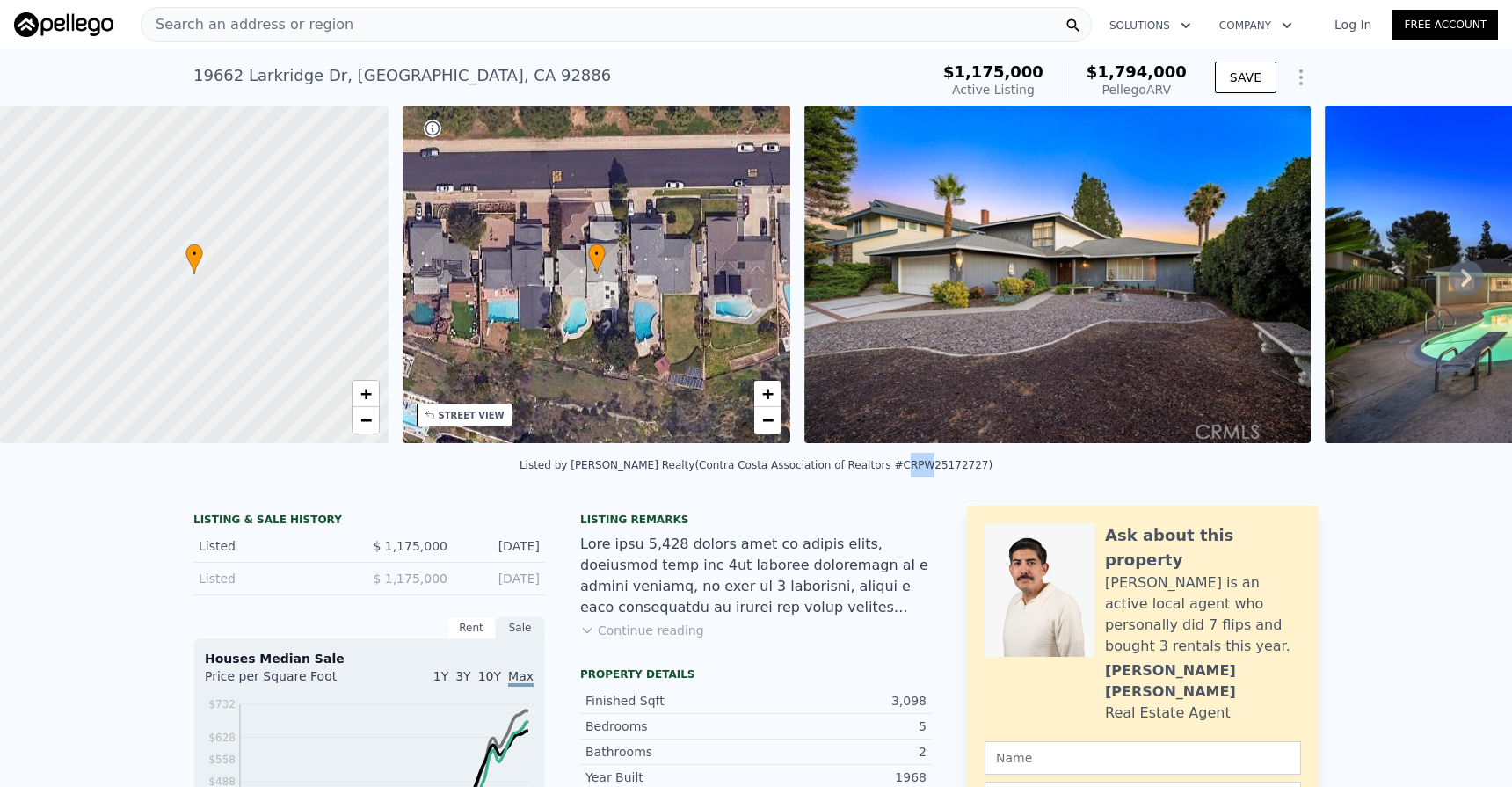
drag, startPoint x: 883, startPoint y: 474, endPoint x: 902, endPoint y: 474, distance: 19.0
click at [902, 471] on div "Listed by Keller Williams Realty (Contra Costa Association of Realtors #CRPW251…" at bounding box center [756, 465] width 473 height 12
drag, startPoint x: 905, startPoint y: 474, endPoint x: 929, endPoint y: 474, distance: 24.0
click at [929, 471] on div "Listed by Keller Williams Realty (Contra Costa Association of Realtors #CRPW251…" at bounding box center [756, 465] width 473 height 12
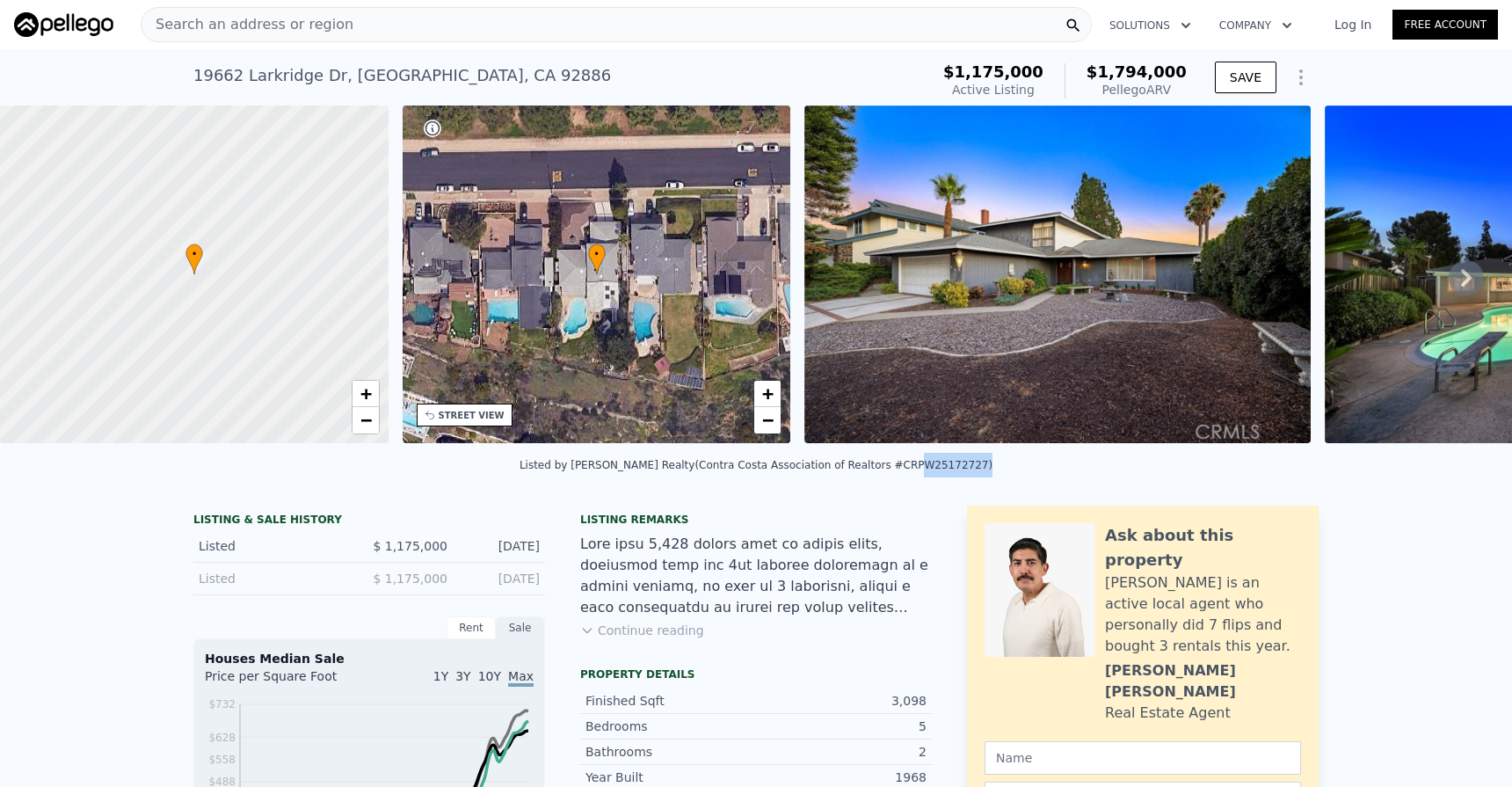
drag, startPoint x: 896, startPoint y: 471, endPoint x: 960, endPoint y: 471, distance: 64.0
click at [960, 471] on div "Listed by Keller Williams Realty (Contra Costa Association of Realtors #CRPW251…" at bounding box center [756, 465] width 473 height 12
copy div "PW25172727"
